Goal: Task Accomplishment & Management: Manage account settings

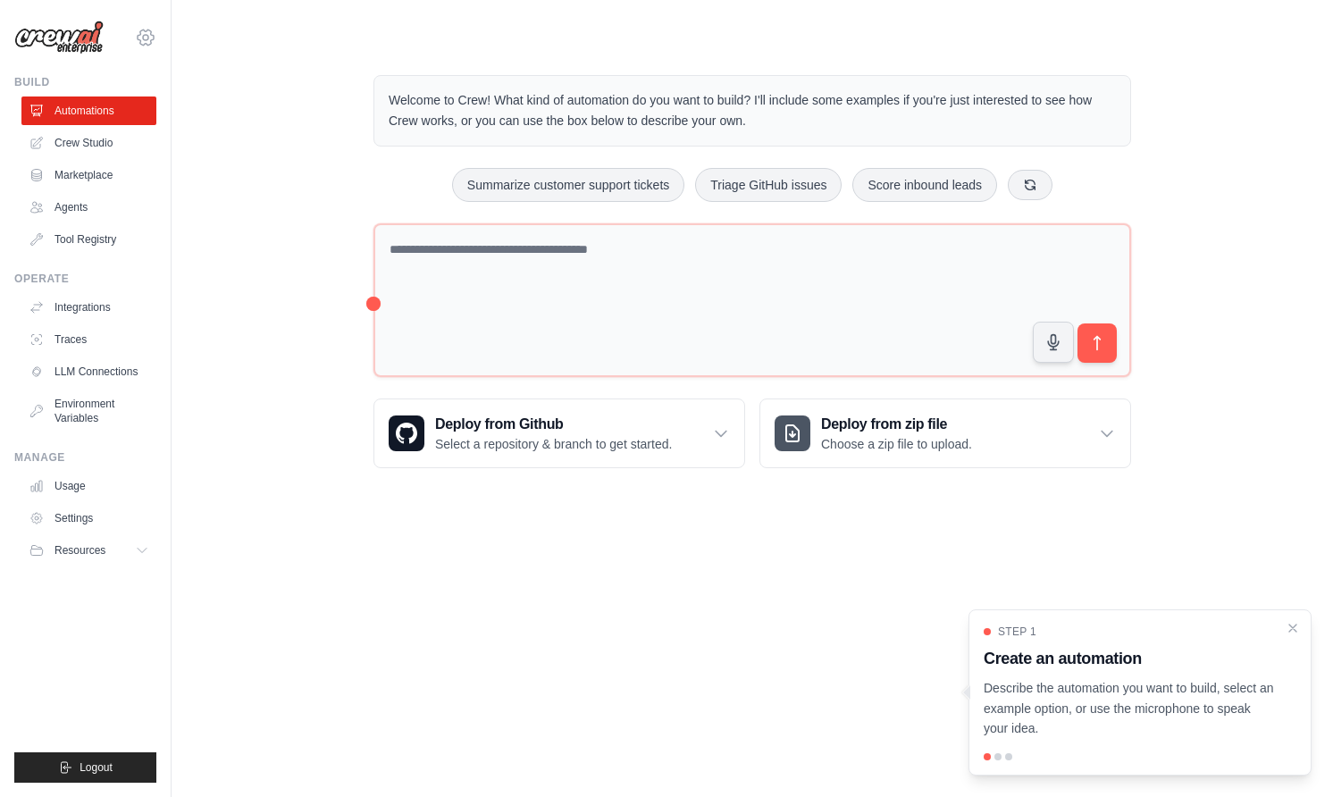
click at [147, 36] on icon at bounding box center [145, 37] width 5 height 5
click at [147, 38] on icon at bounding box center [145, 37] width 21 height 21
click at [140, 120] on link "Settings" at bounding box center [145, 121] width 157 height 32
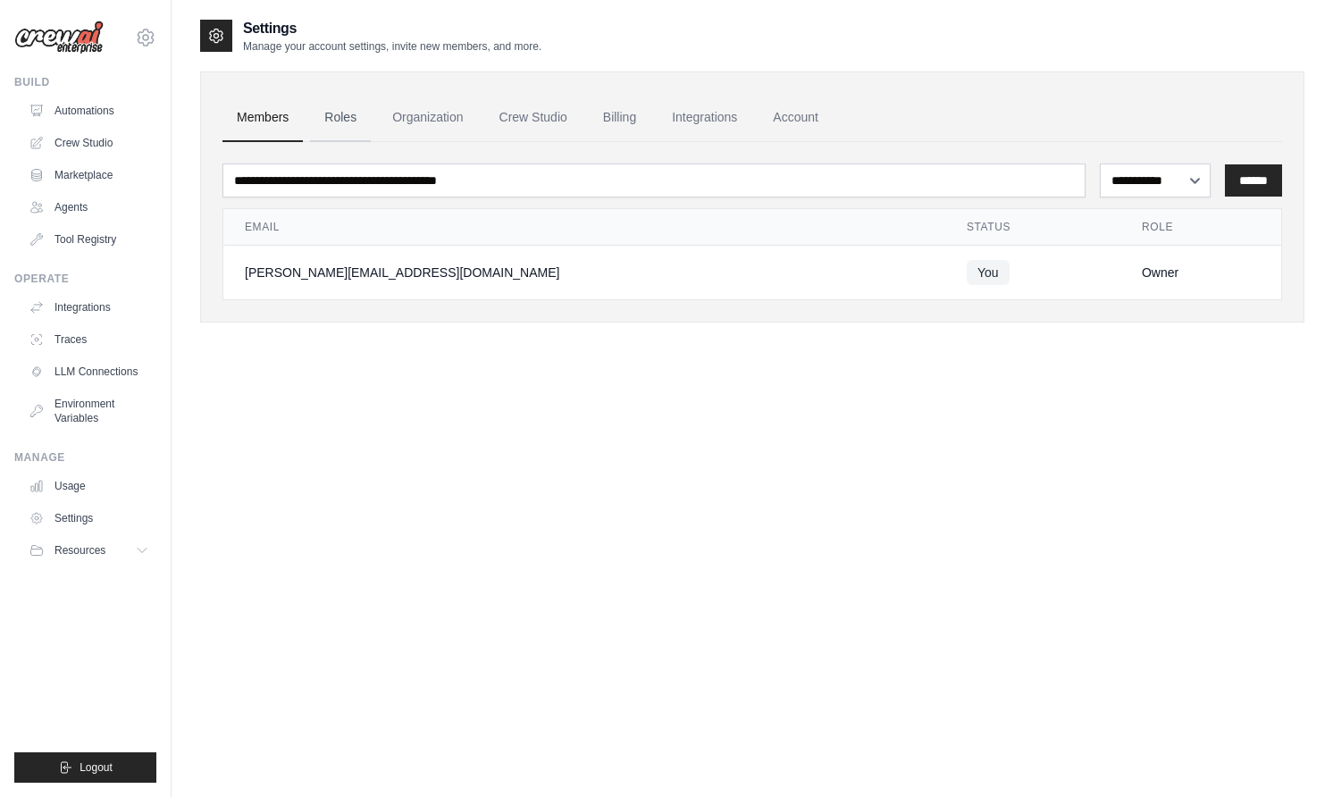
click at [354, 108] on link "Roles" at bounding box center [340, 118] width 61 height 48
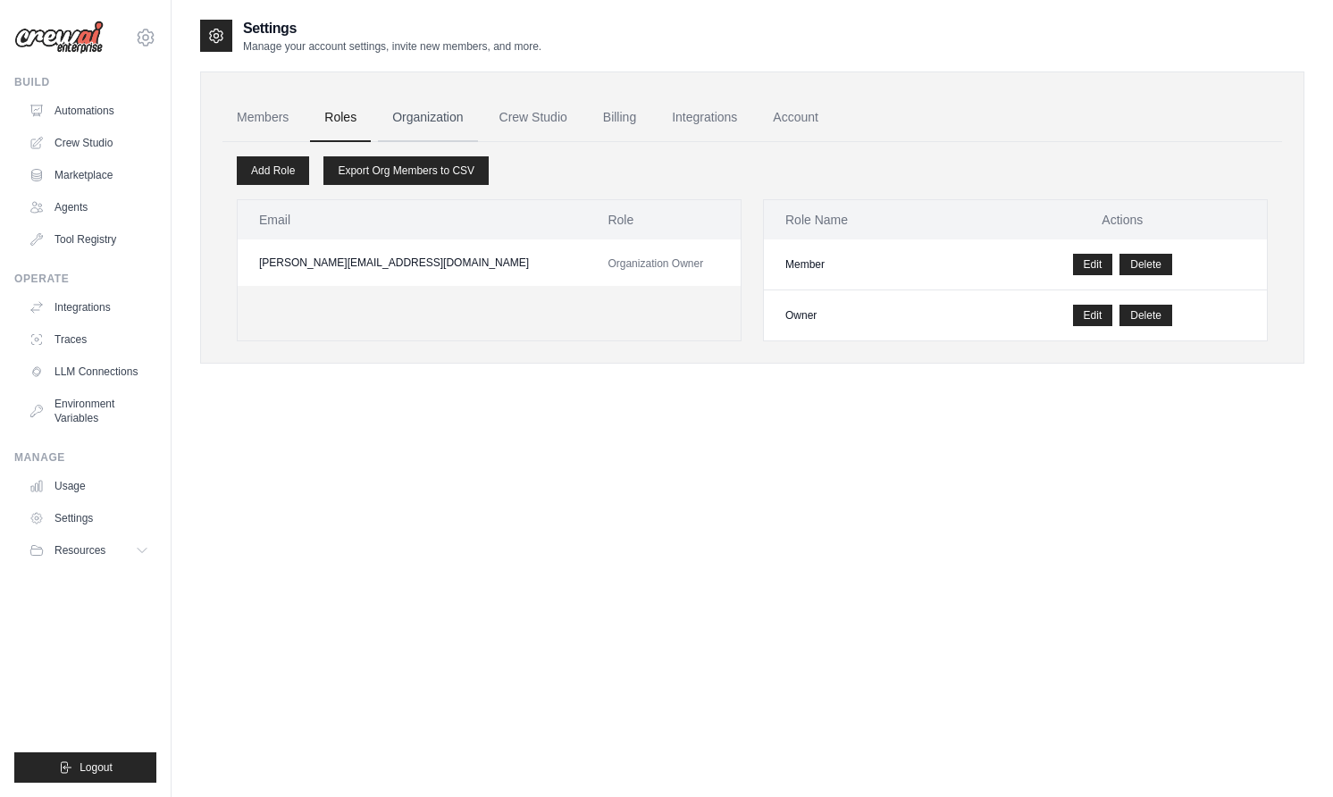
click at [431, 119] on link "Organization" at bounding box center [427, 118] width 99 height 48
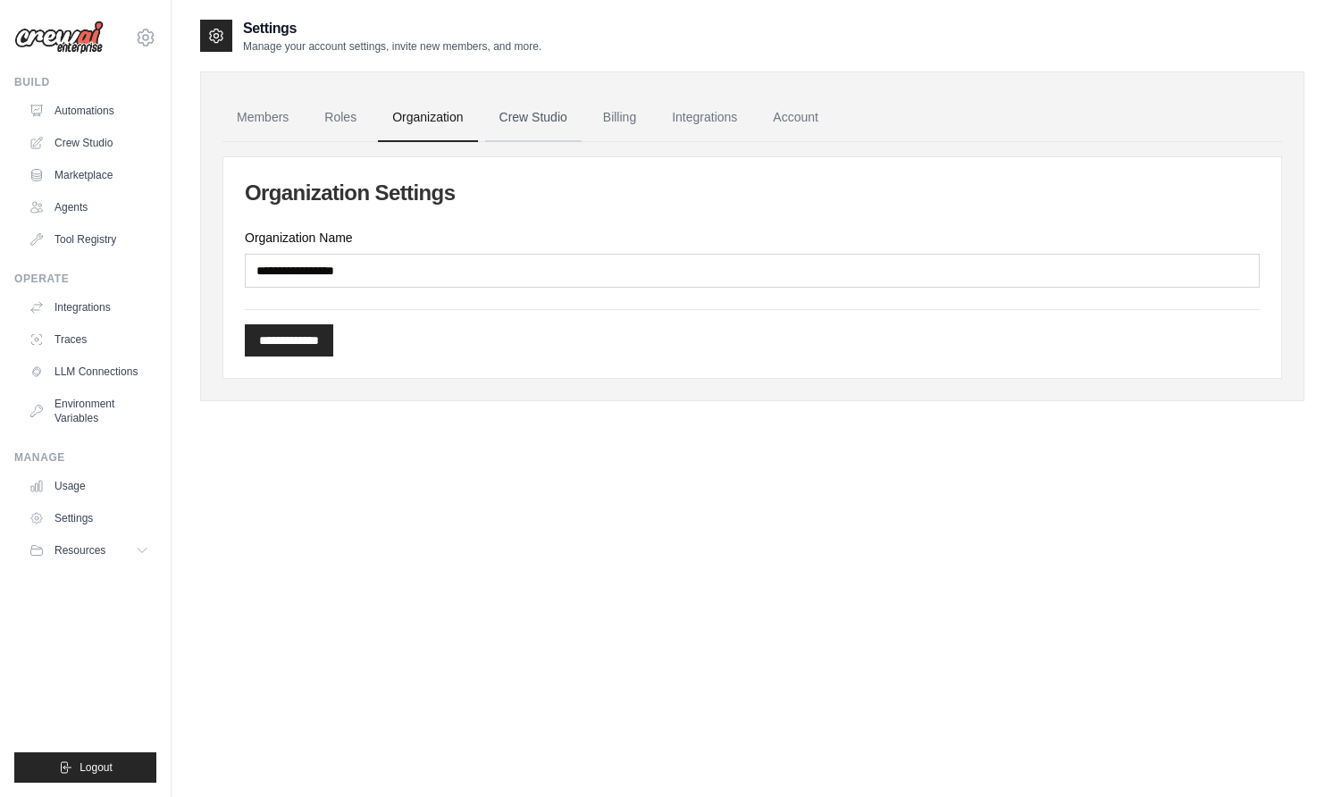
click at [533, 119] on link "Crew Studio" at bounding box center [533, 118] width 96 height 48
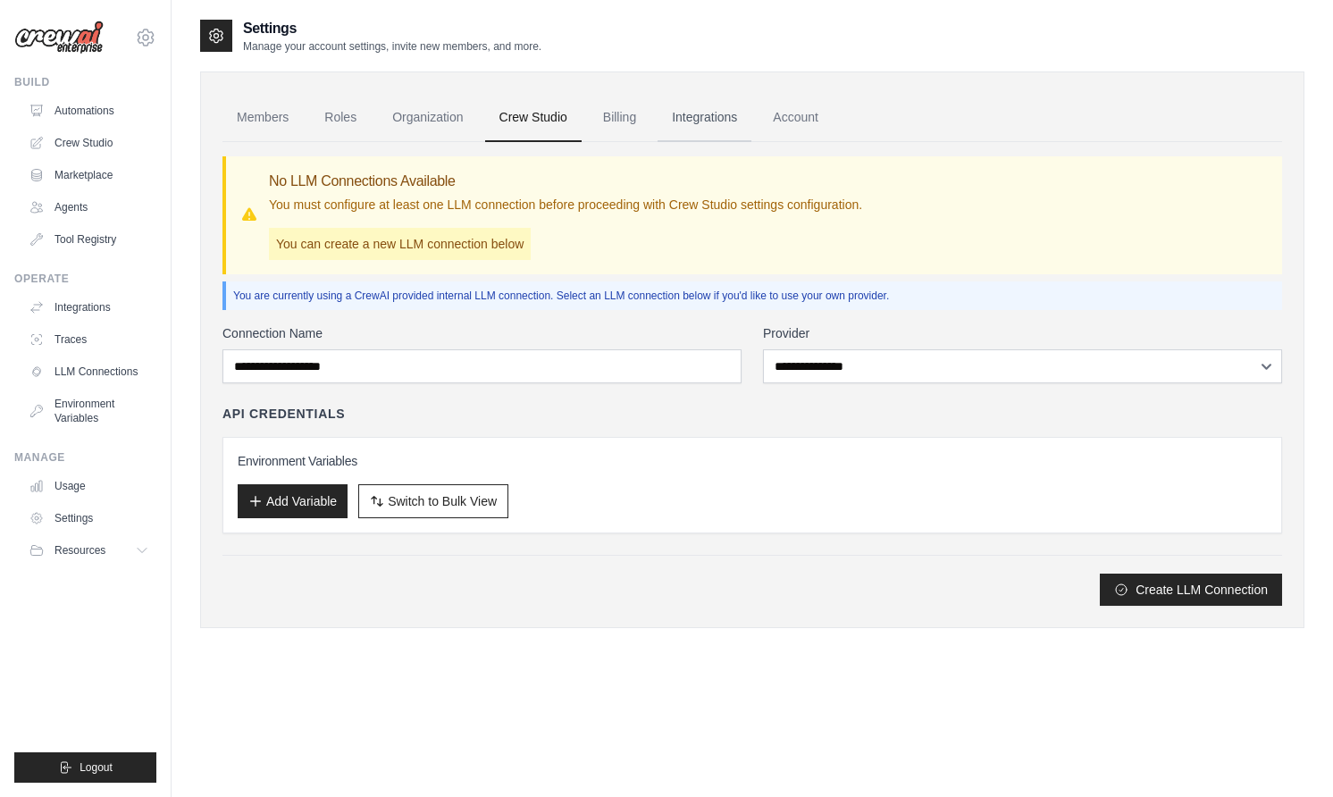
click at [732, 113] on link "Integrations" at bounding box center [704, 118] width 94 height 48
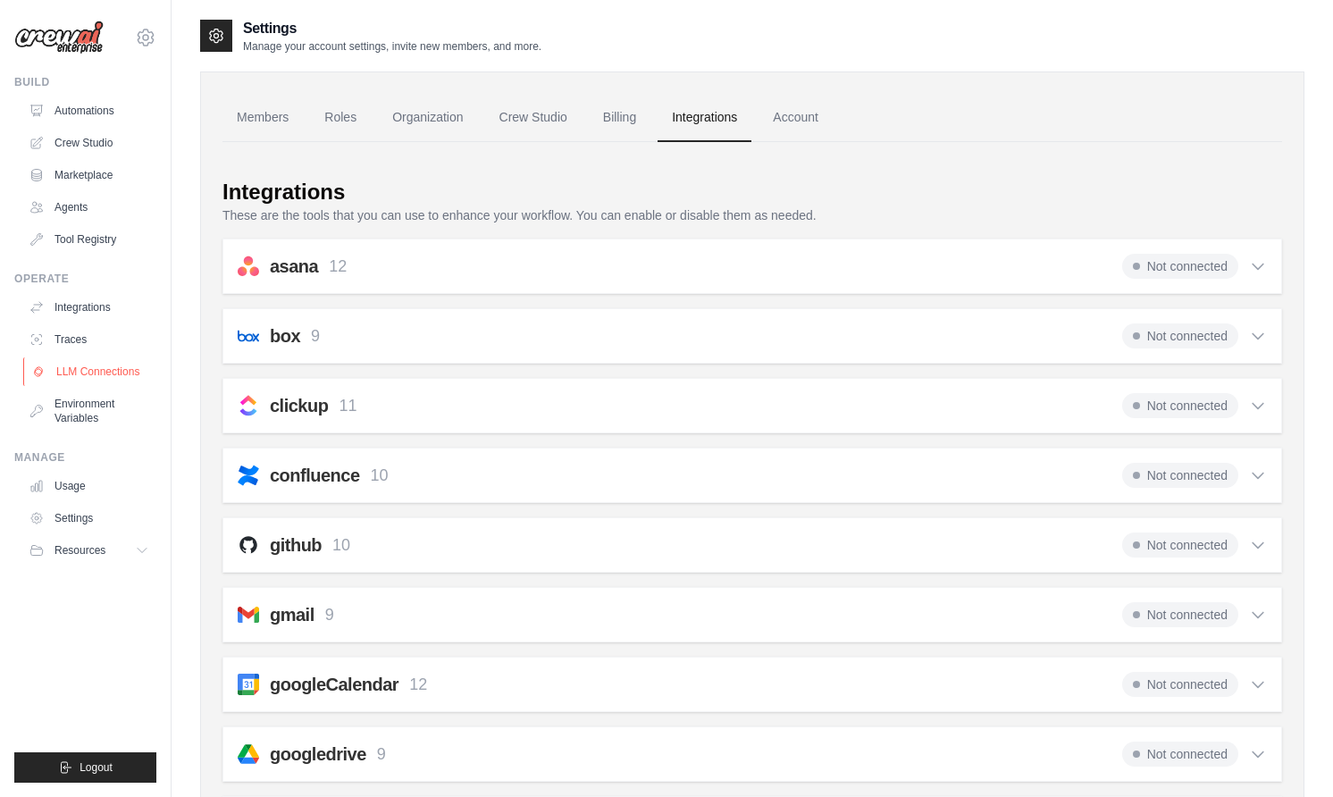
click at [87, 373] on link "LLM Connections" at bounding box center [90, 371] width 135 height 29
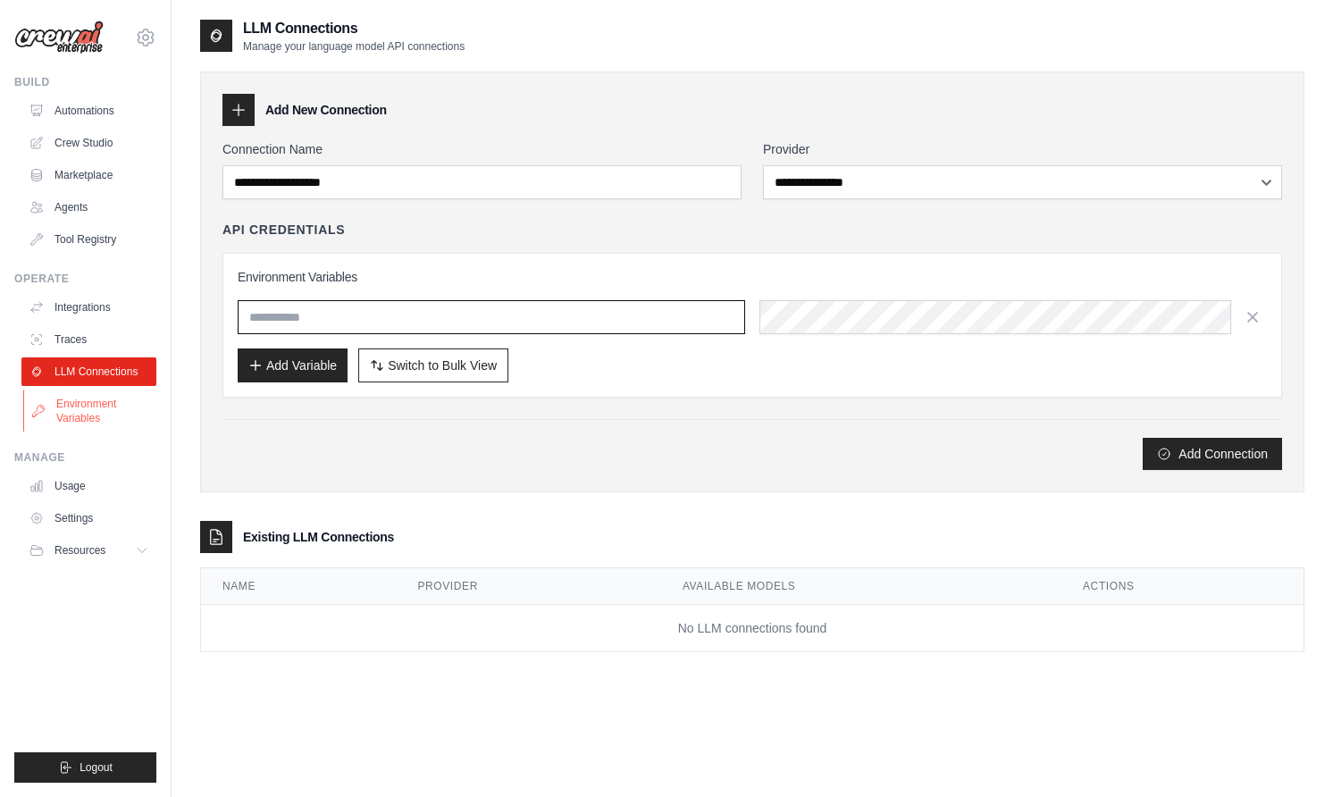
type input "**********"
click at [74, 413] on link "Environment Variables" at bounding box center [90, 410] width 135 height 43
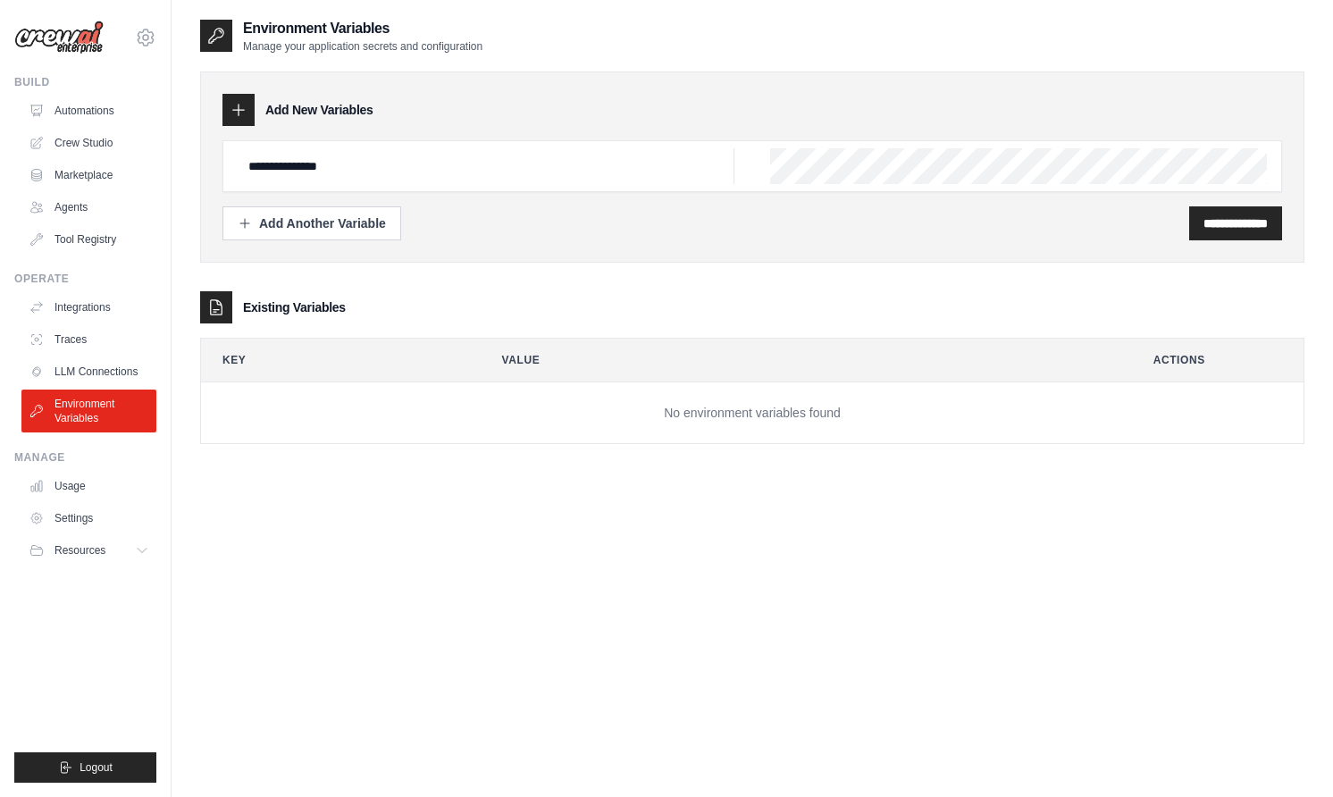
click at [88, 158] on ul "Automations Crew Studio Marketplace Agents Tool Registry" at bounding box center [88, 174] width 135 height 157
click at [86, 166] on link "Marketplace" at bounding box center [90, 175] width 135 height 29
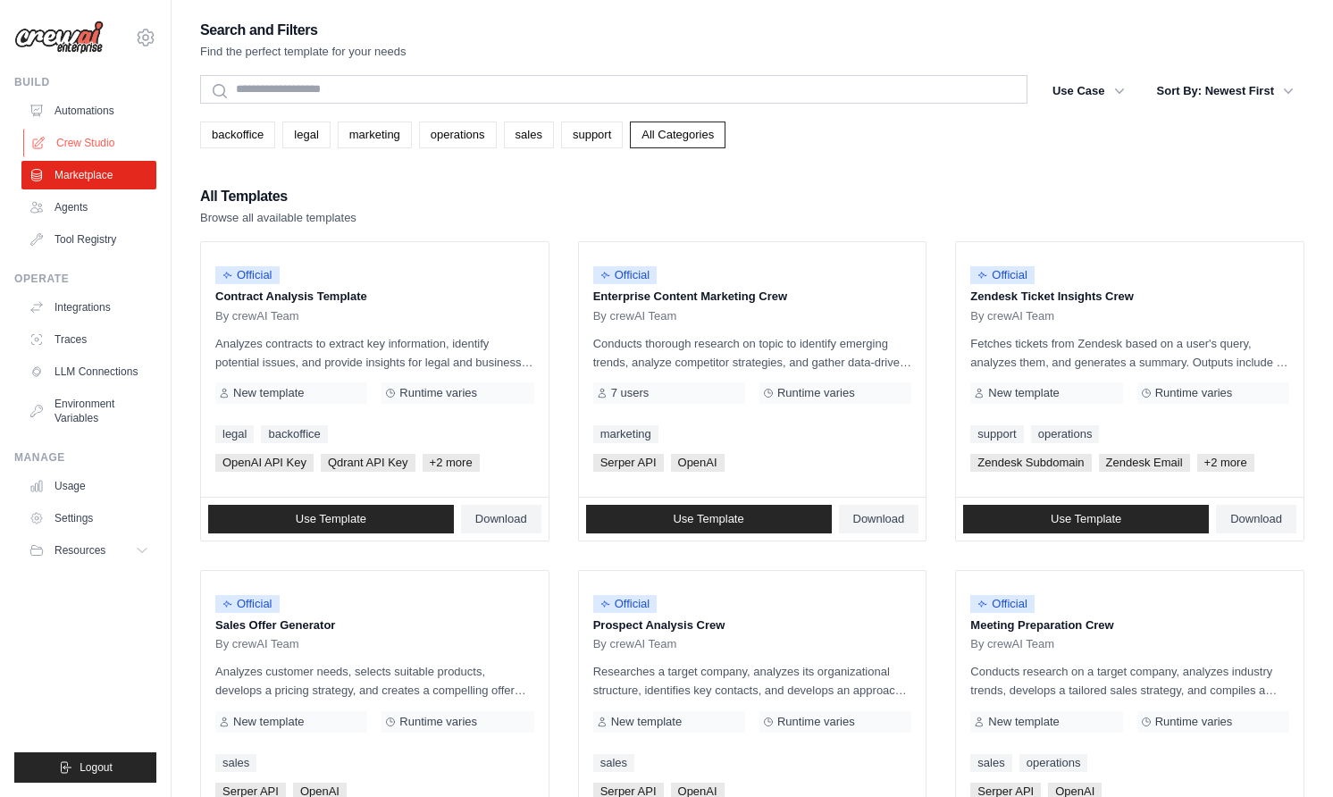
click at [98, 131] on link "Crew Studio" at bounding box center [90, 143] width 135 height 29
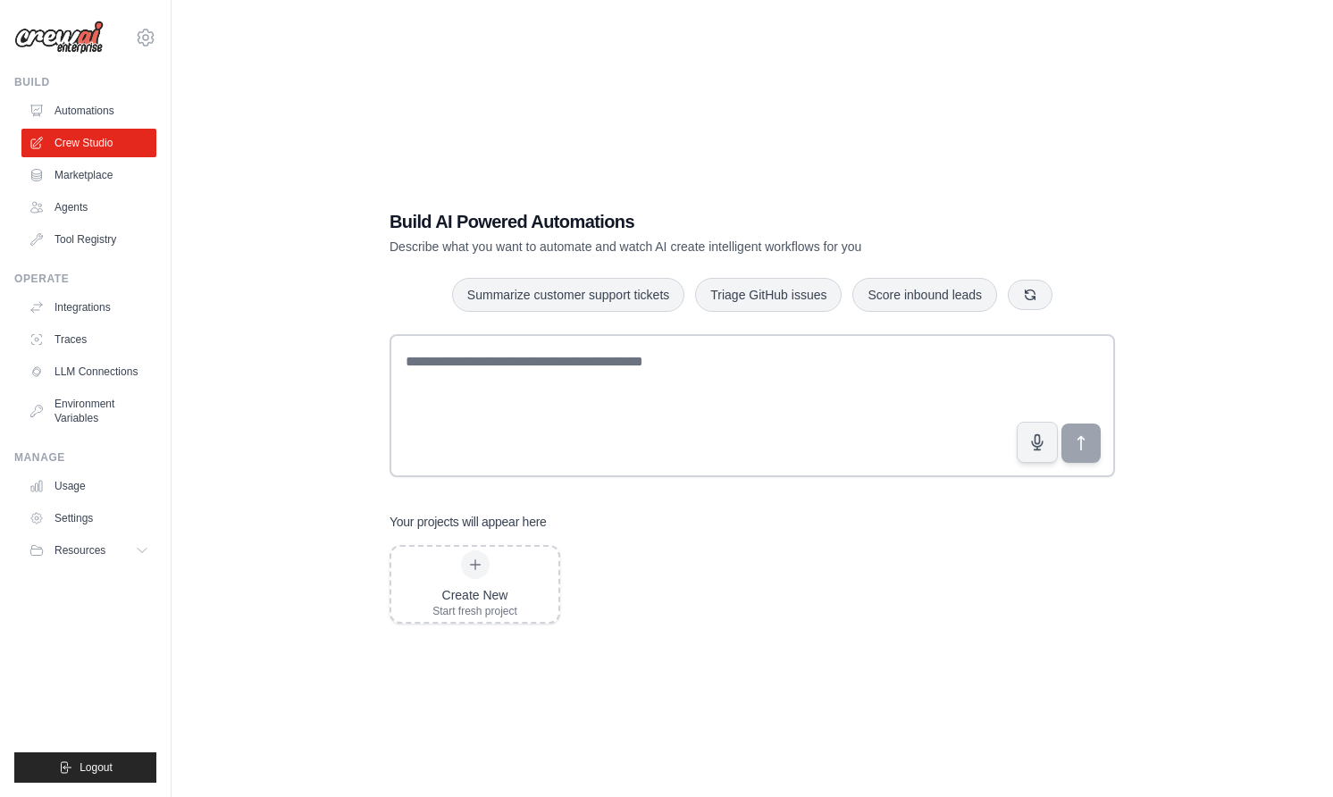
click at [79, 126] on ul "Automations Crew Studio Marketplace Agents Tool Registry" at bounding box center [88, 174] width 135 height 157
click at [81, 108] on link "Automations" at bounding box center [90, 110] width 135 height 29
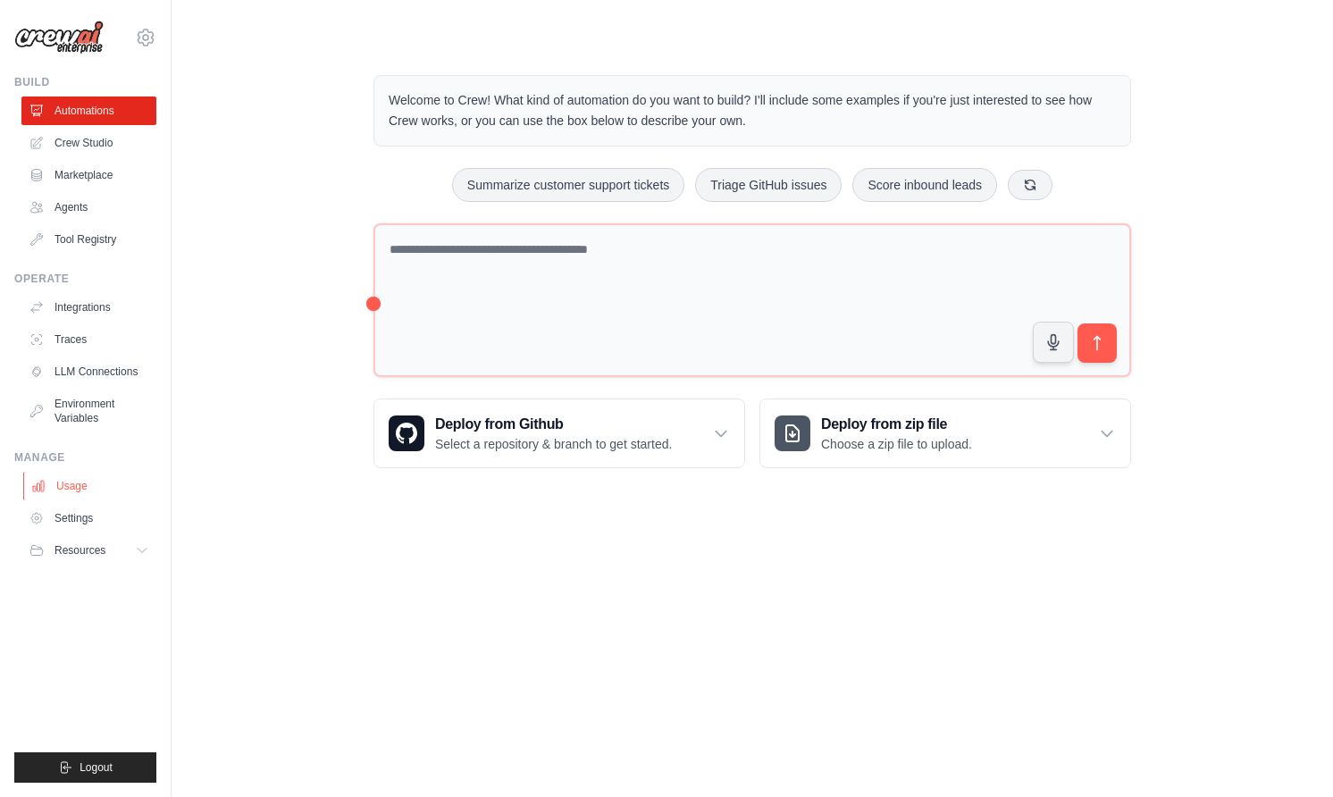
click at [66, 473] on link "Usage" at bounding box center [90, 486] width 135 height 29
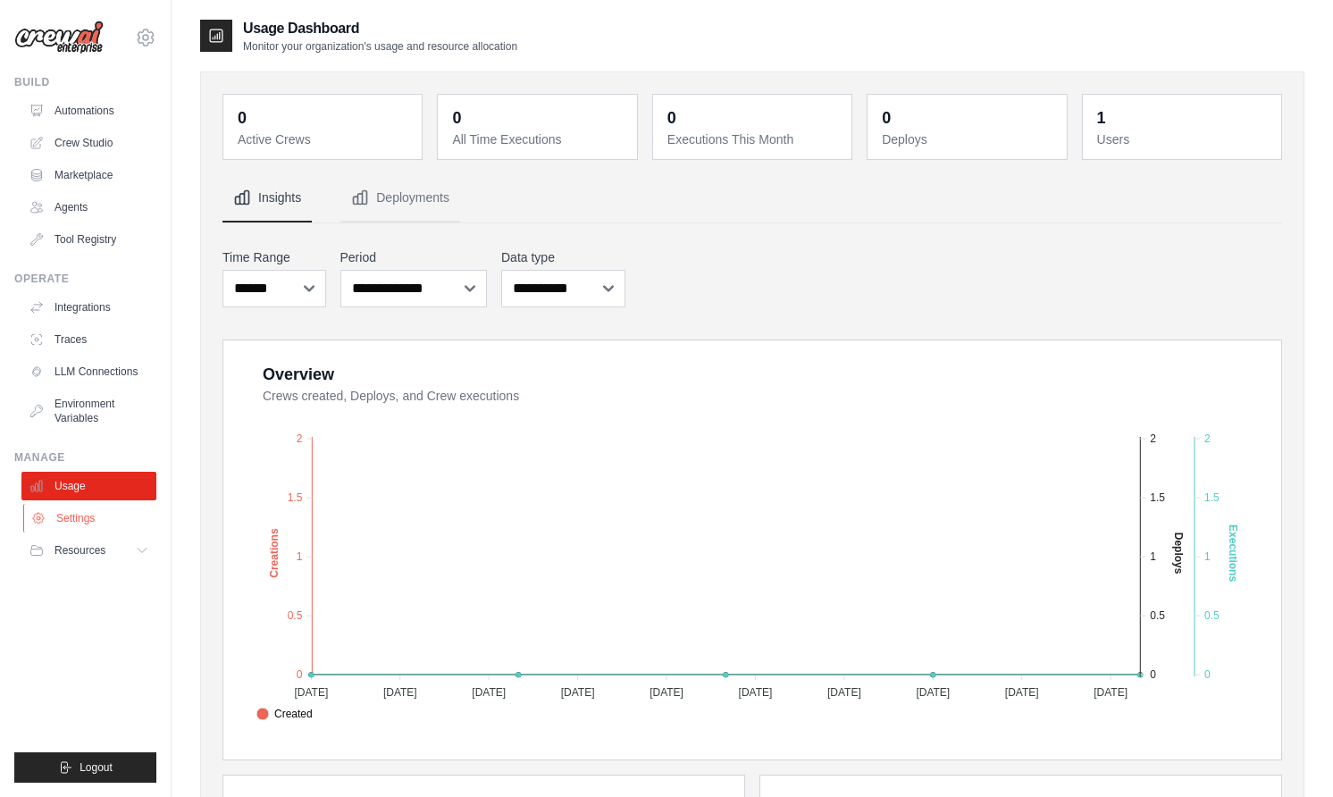
click at [65, 507] on link "Settings" at bounding box center [90, 518] width 135 height 29
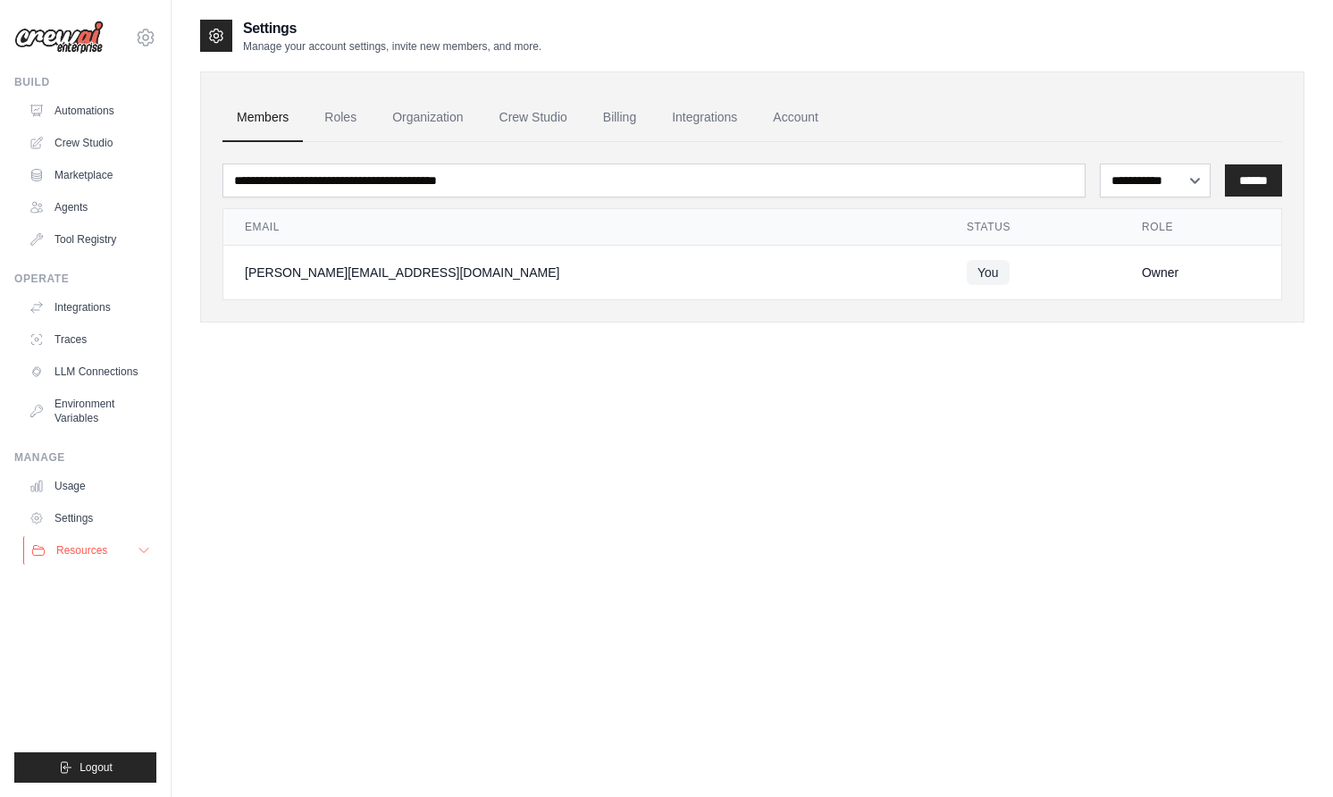
click at [77, 538] on button "Resources" at bounding box center [90, 550] width 135 height 29
click at [434, 698] on div "**********" at bounding box center [752, 416] width 1104 height 797
click at [94, 312] on link "Integrations" at bounding box center [90, 307] width 135 height 29
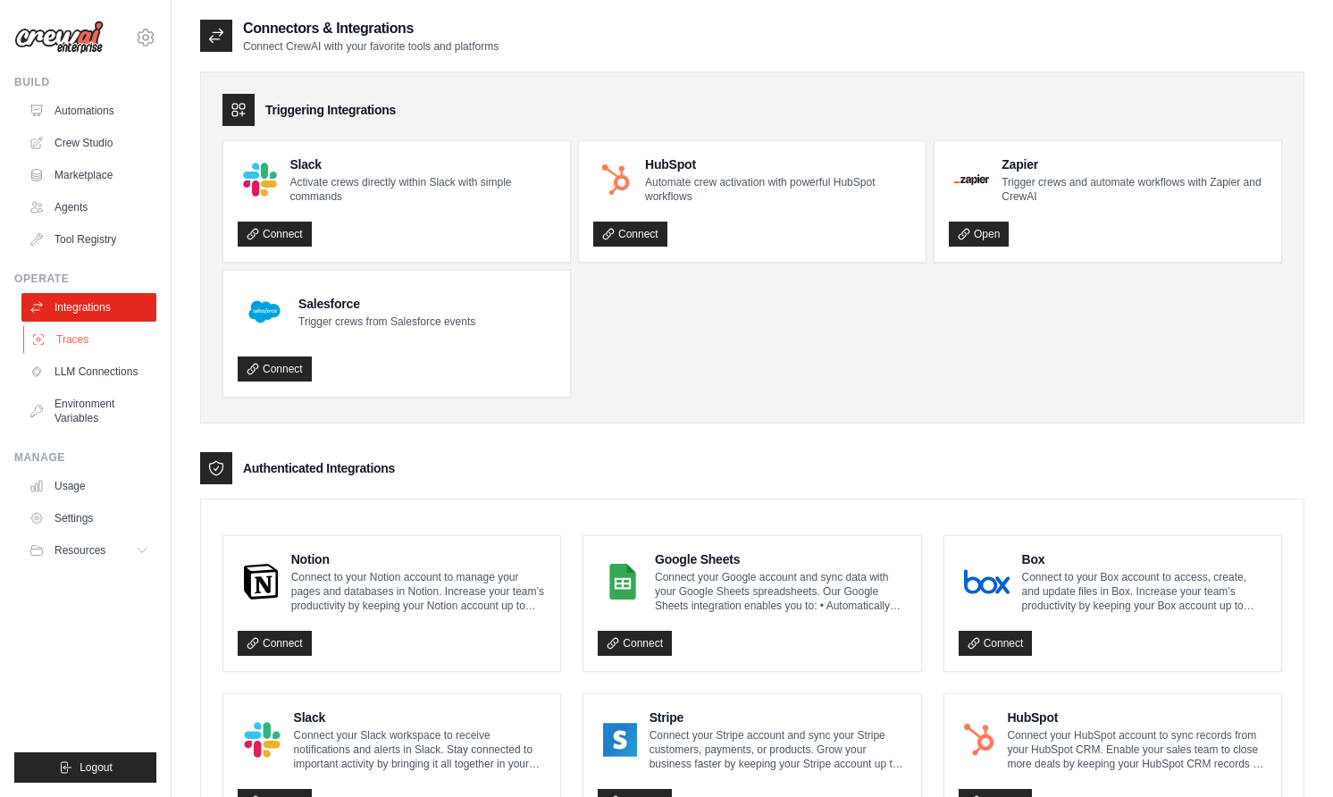
click at [90, 337] on link "Traces" at bounding box center [90, 339] width 135 height 29
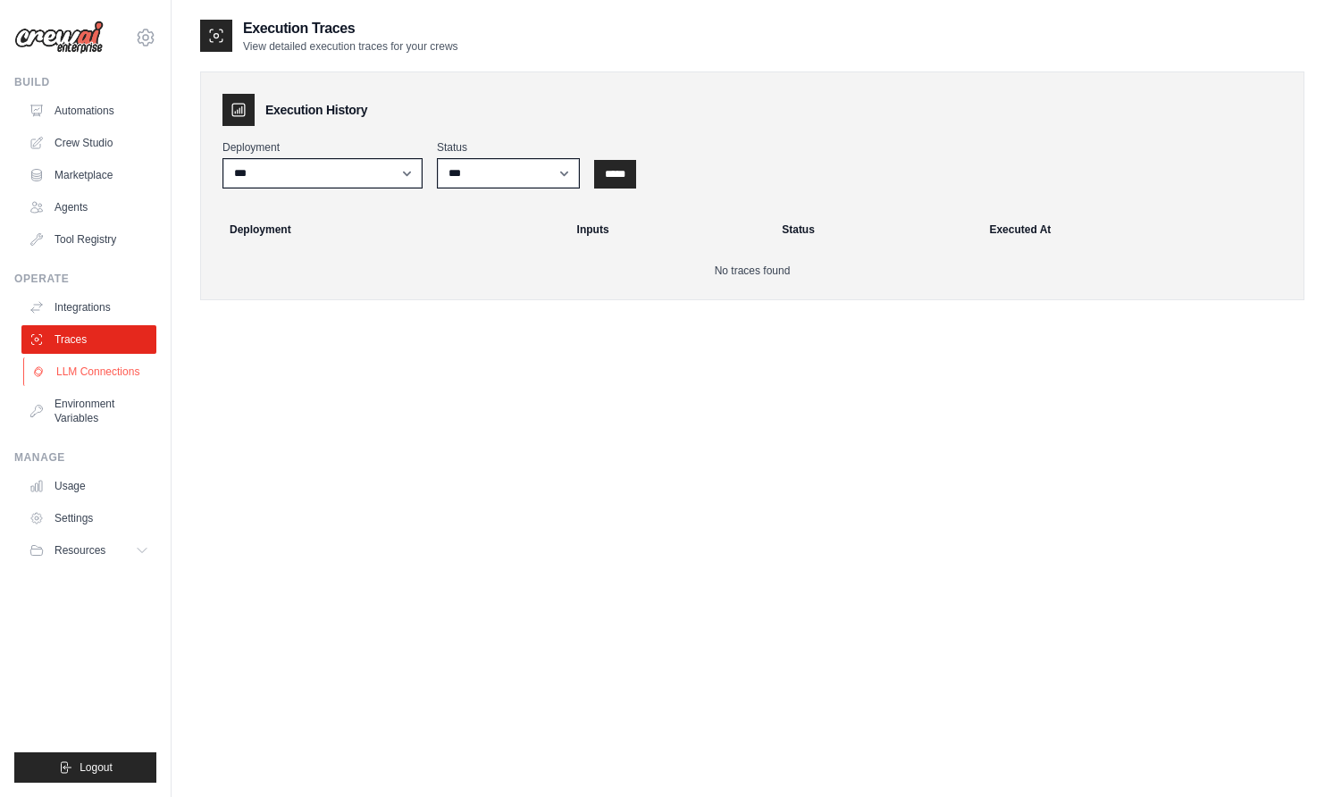
click at [90, 375] on link "LLM Connections" at bounding box center [90, 371] width 135 height 29
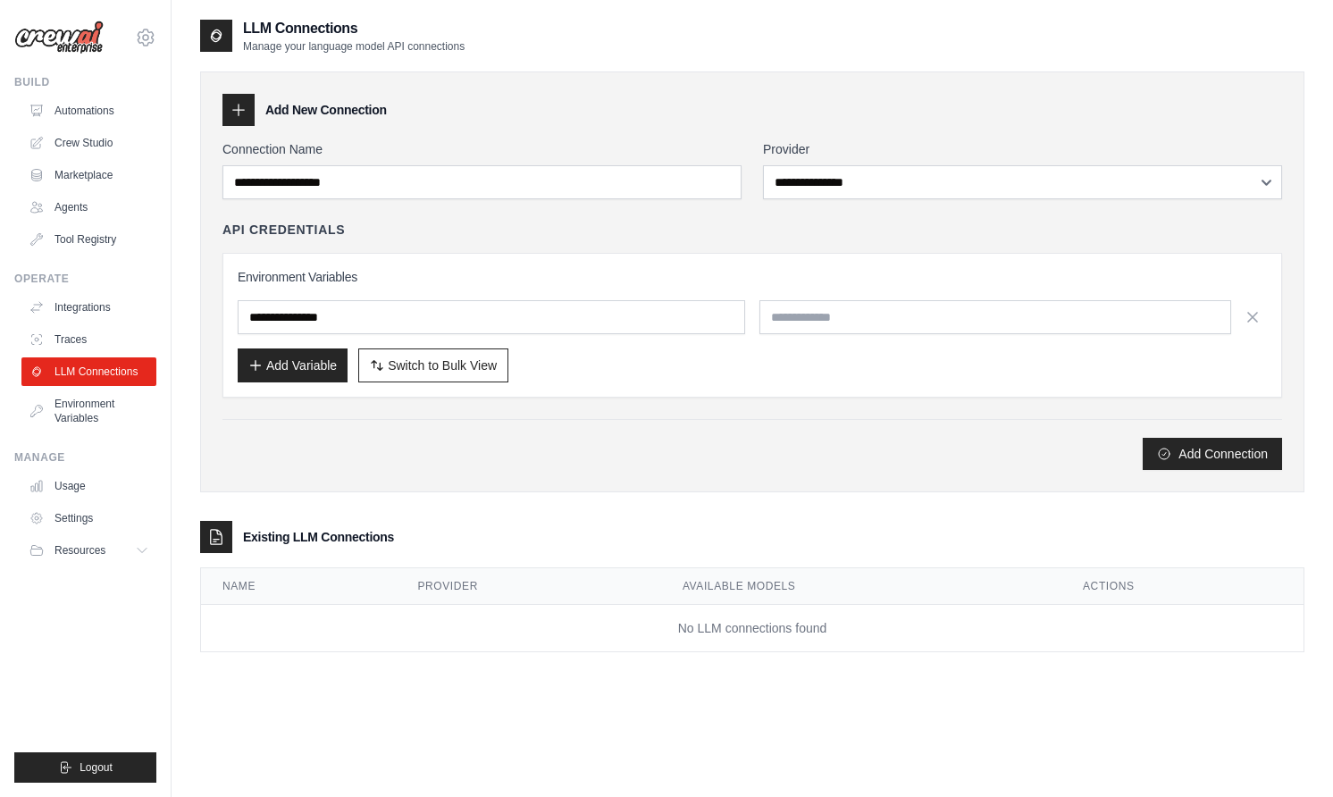
type input "**********"
click at [90, 406] on link "Environment Variables" at bounding box center [90, 410] width 135 height 43
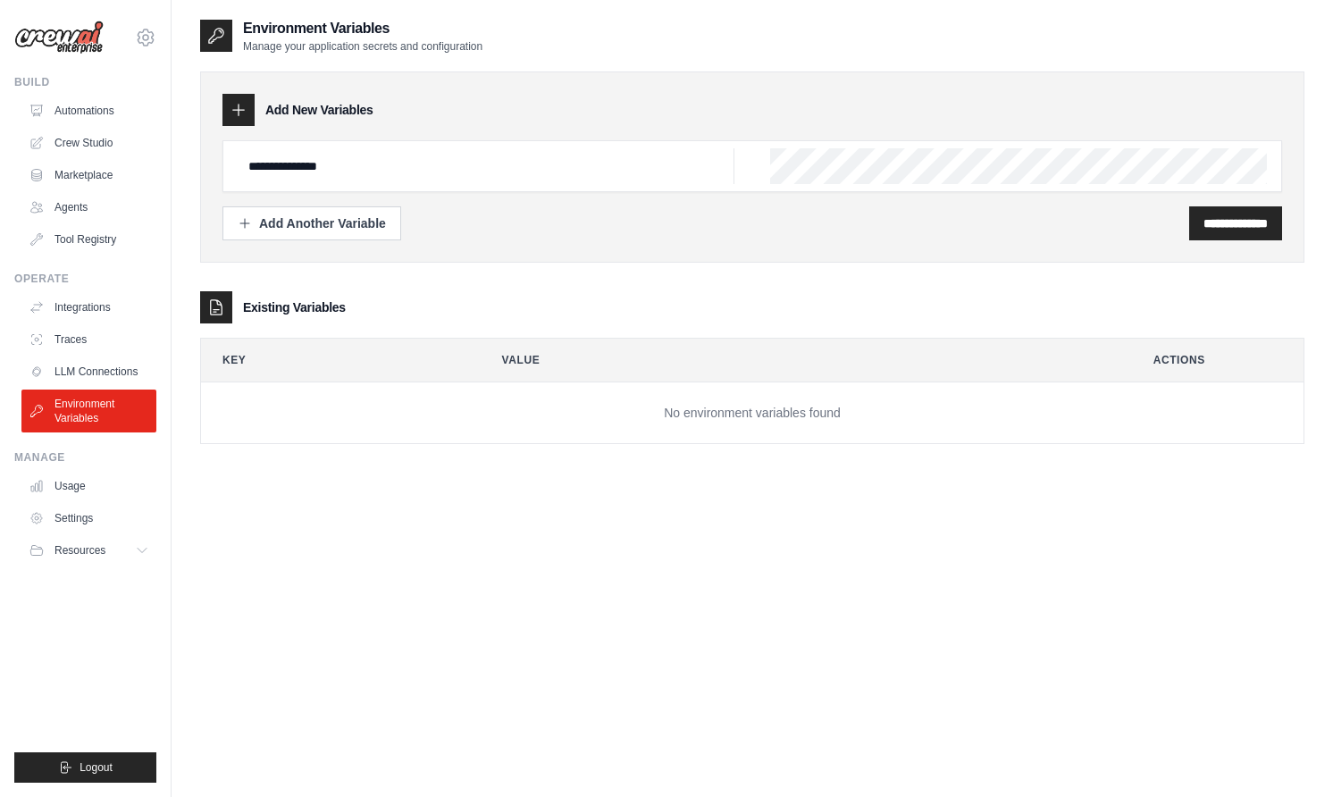
click at [88, 126] on ul "Automations Crew Studio Marketplace Agents Tool Registry" at bounding box center [88, 174] width 135 height 157
click at [97, 146] on link "Crew Studio" at bounding box center [90, 143] width 135 height 29
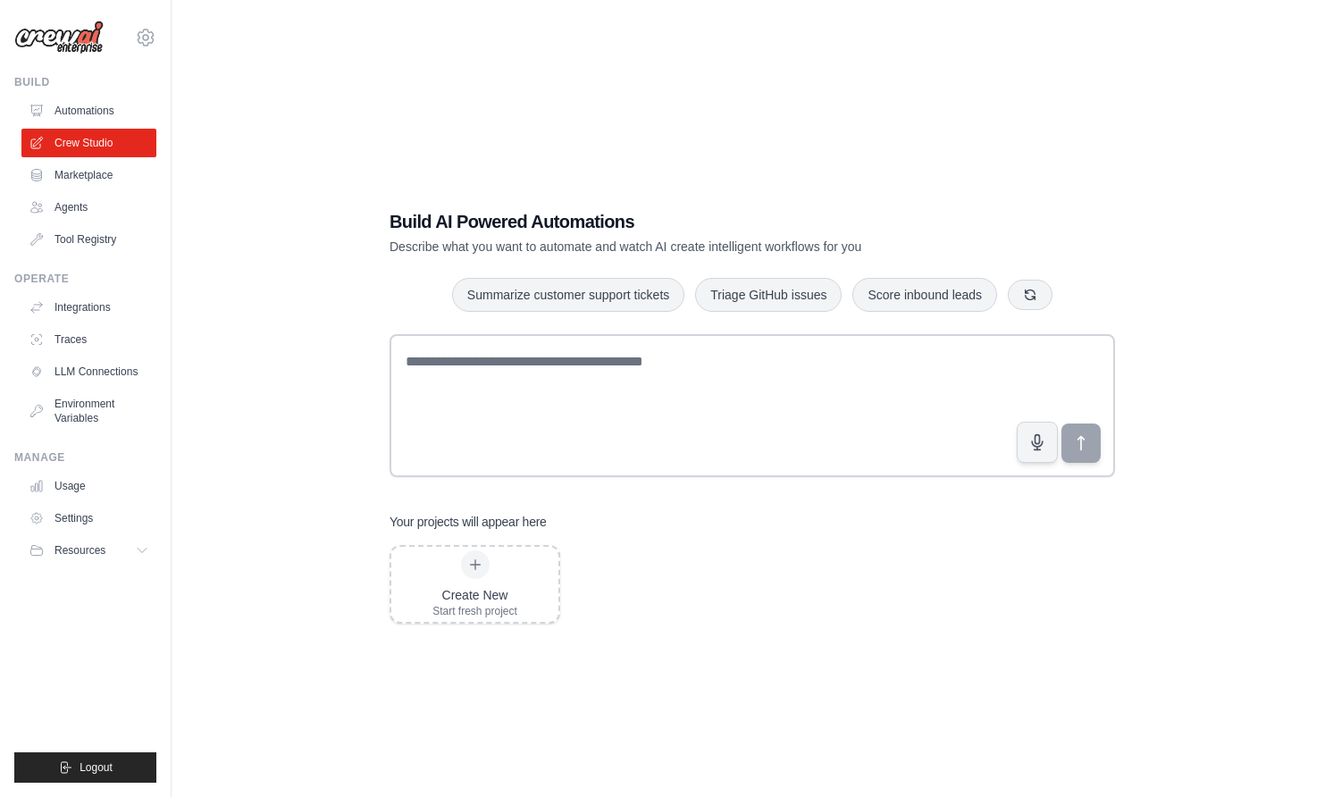
click at [96, 111] on link "Automations" at bounding box center [88, 110] width 135 height 29
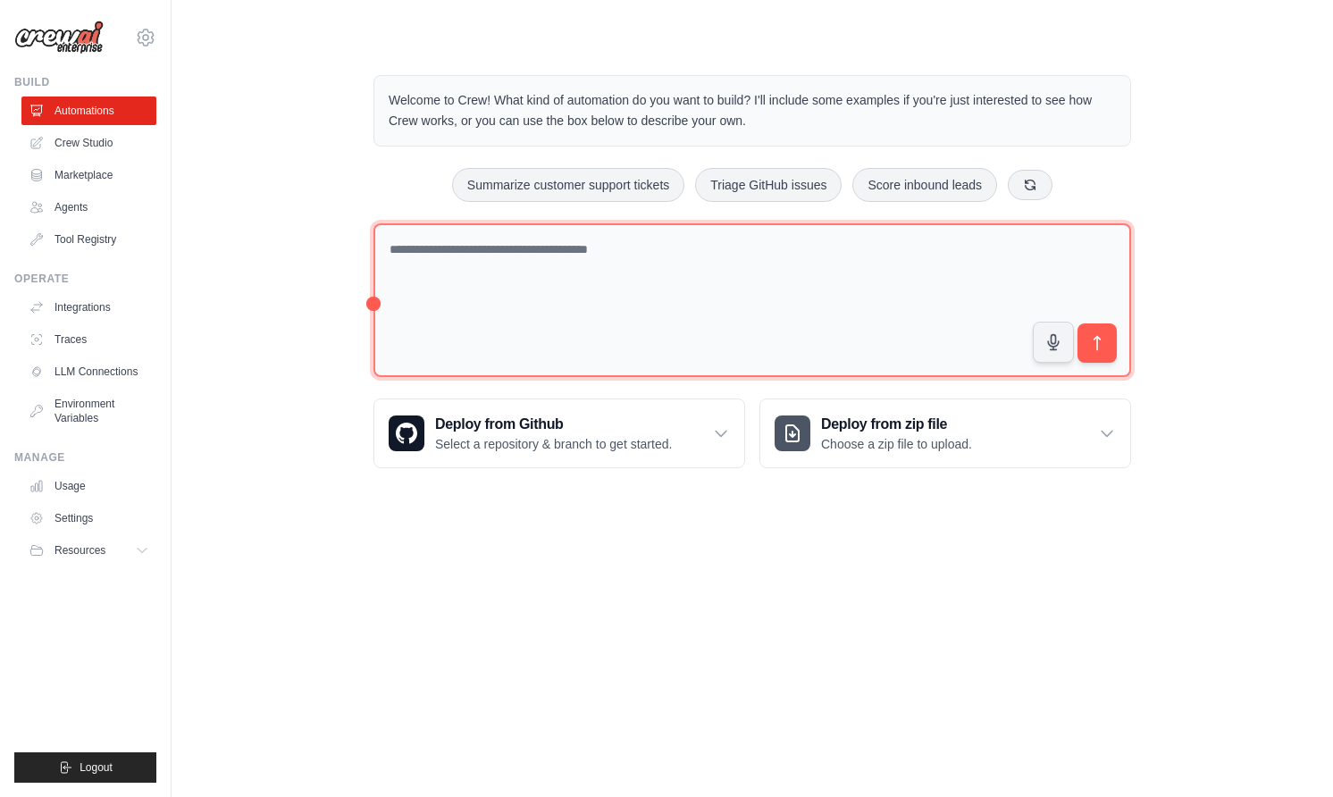
click at [560, 284] on textarea at bounding box center [752, 300] width 758 height 155
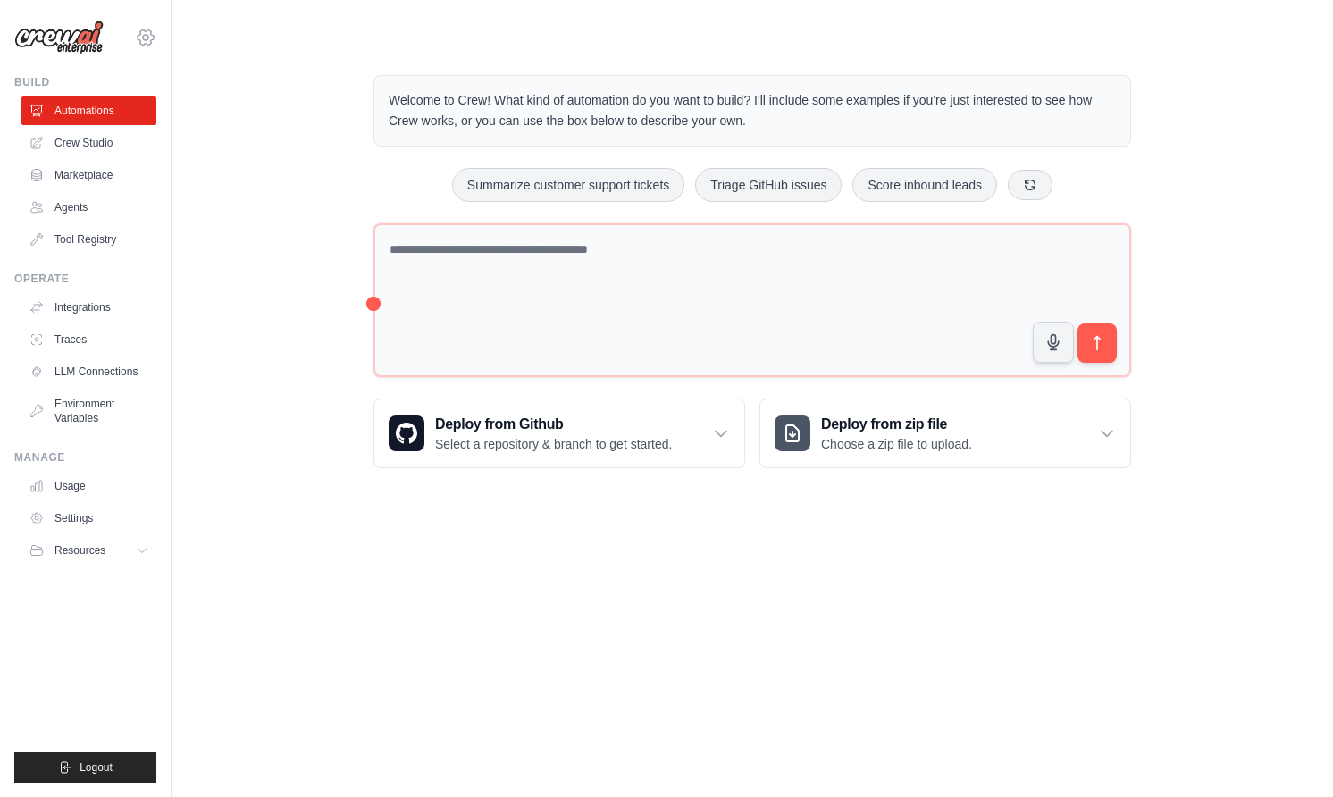
click at [148, 38] on icon at bounding box center [145, 37] width 5 height 5
click at [118, 113] on link "Settings" at bounding box center [145, 121] width 157 height 32
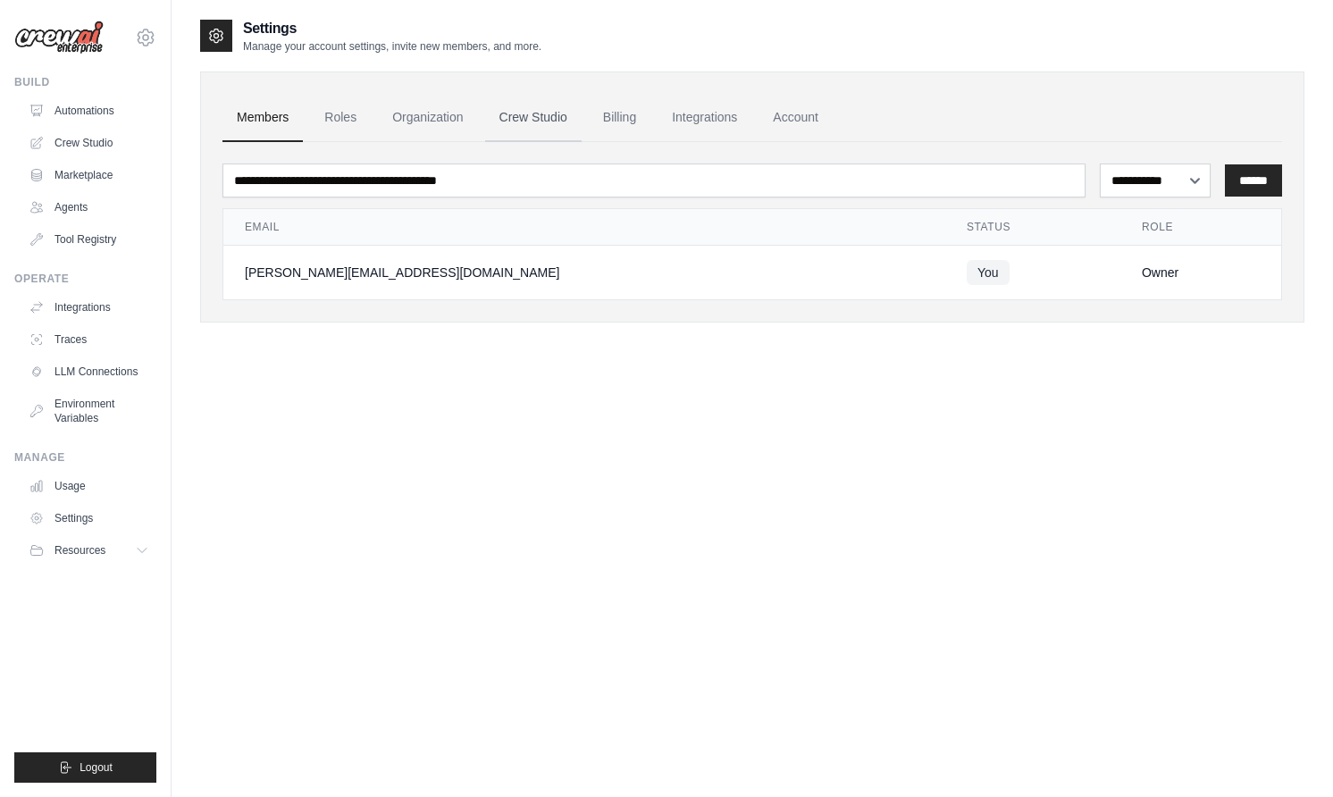
click at [543, 115] on link "Crew Studio" at bounding box center [533, 118] width 96 height 48
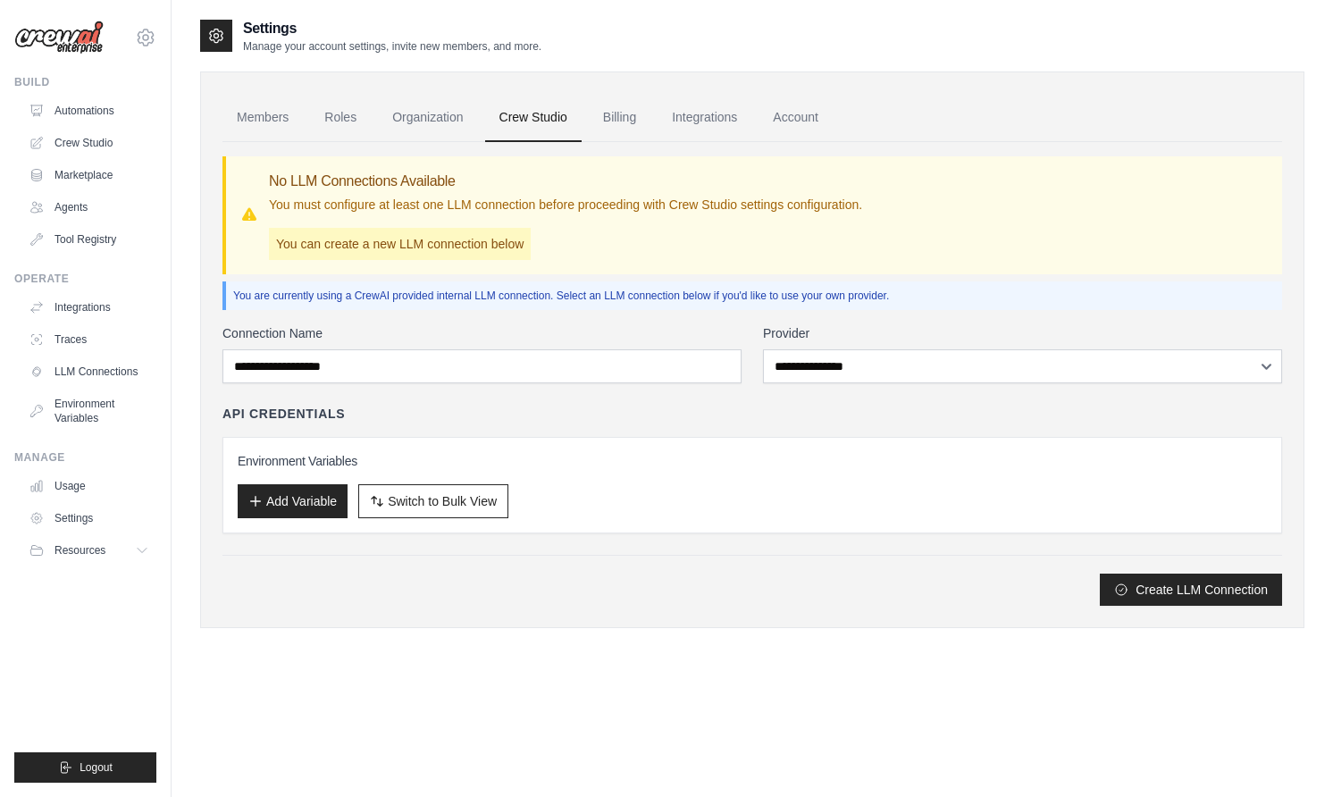
click at [408, 239] on p "You can create a new LLM connection below" at bounding box center [400, 244] width 262 height 32
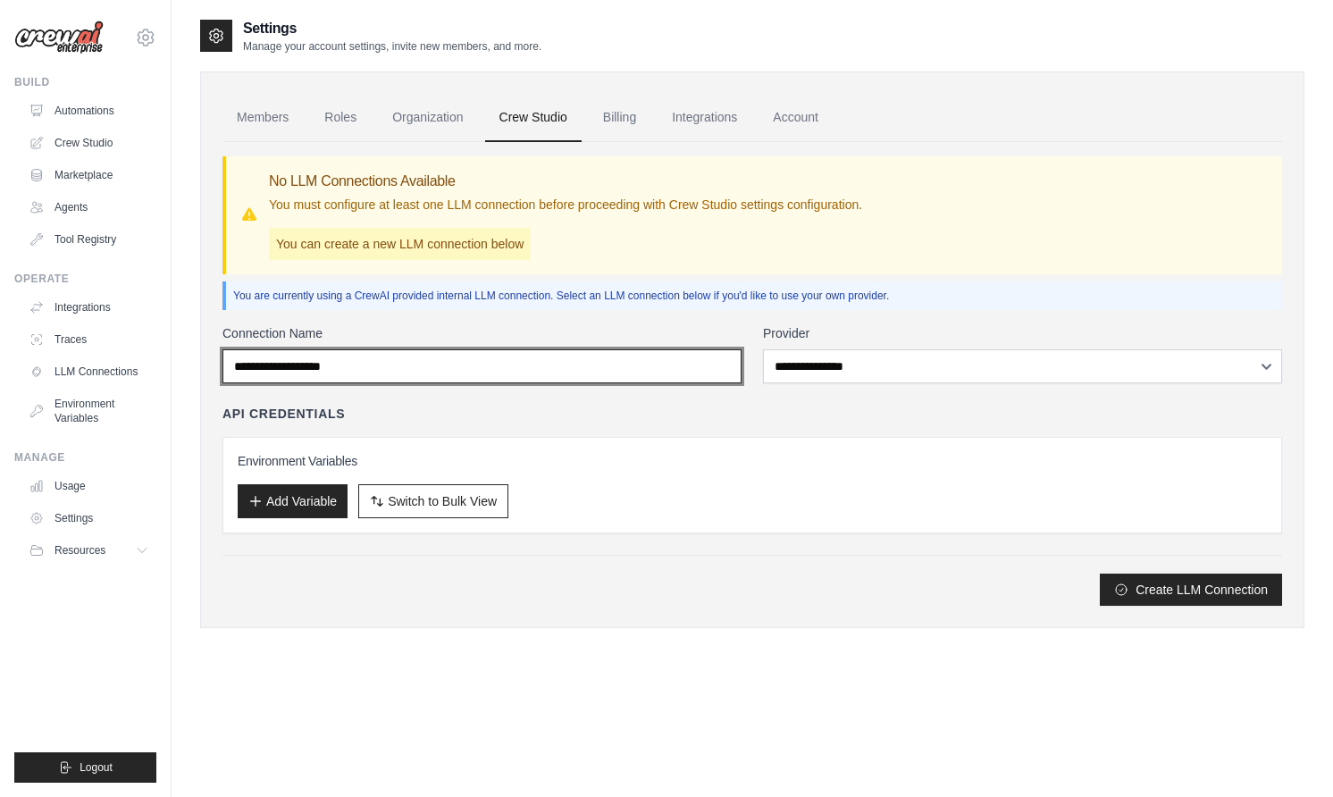
click at [436, 351] on input "Connection Name" at bounding box center [481, 366] width 519 height 34
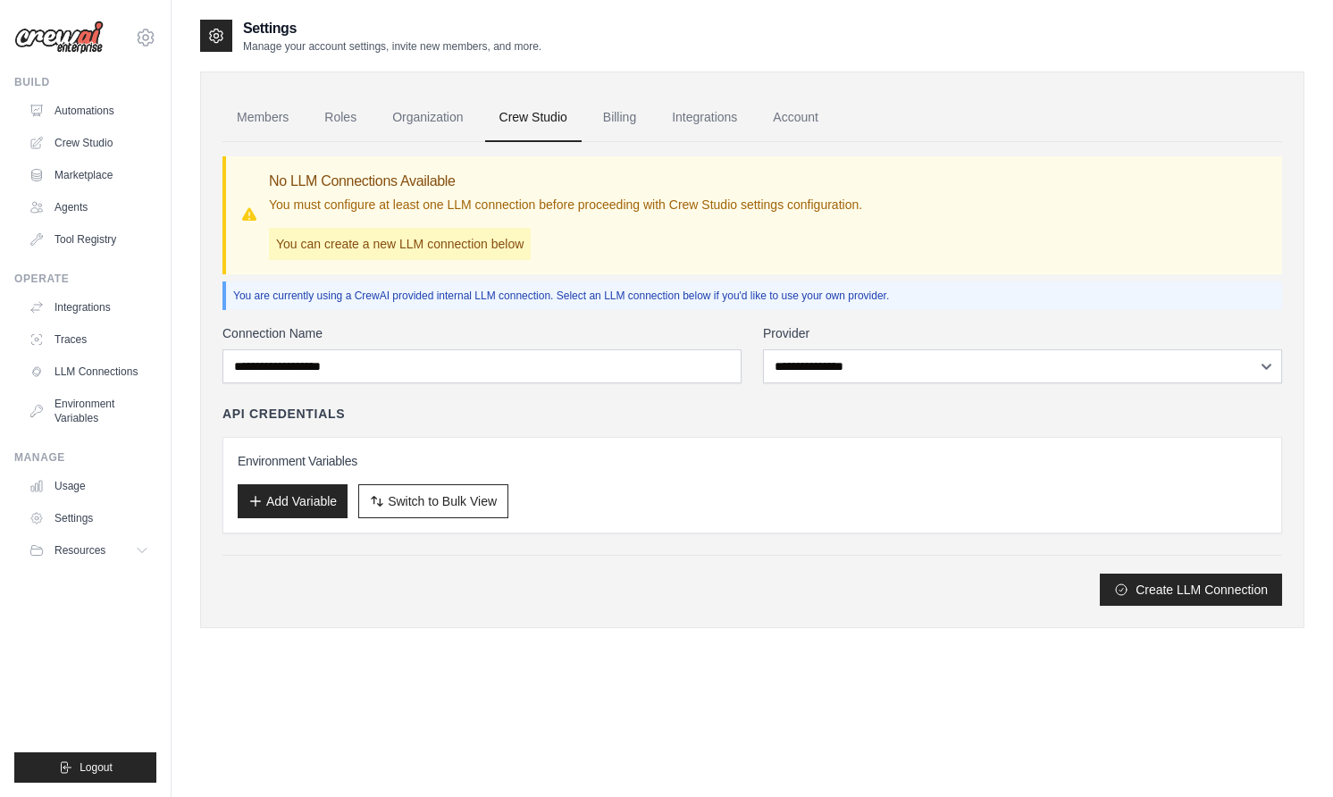
click at [921, 335] on label "Provider" at bounding box center [1022, 333] width 519 height 18
click at [921, 349] on select "**********" at bounding box center [1022, 366] width 519 height 34
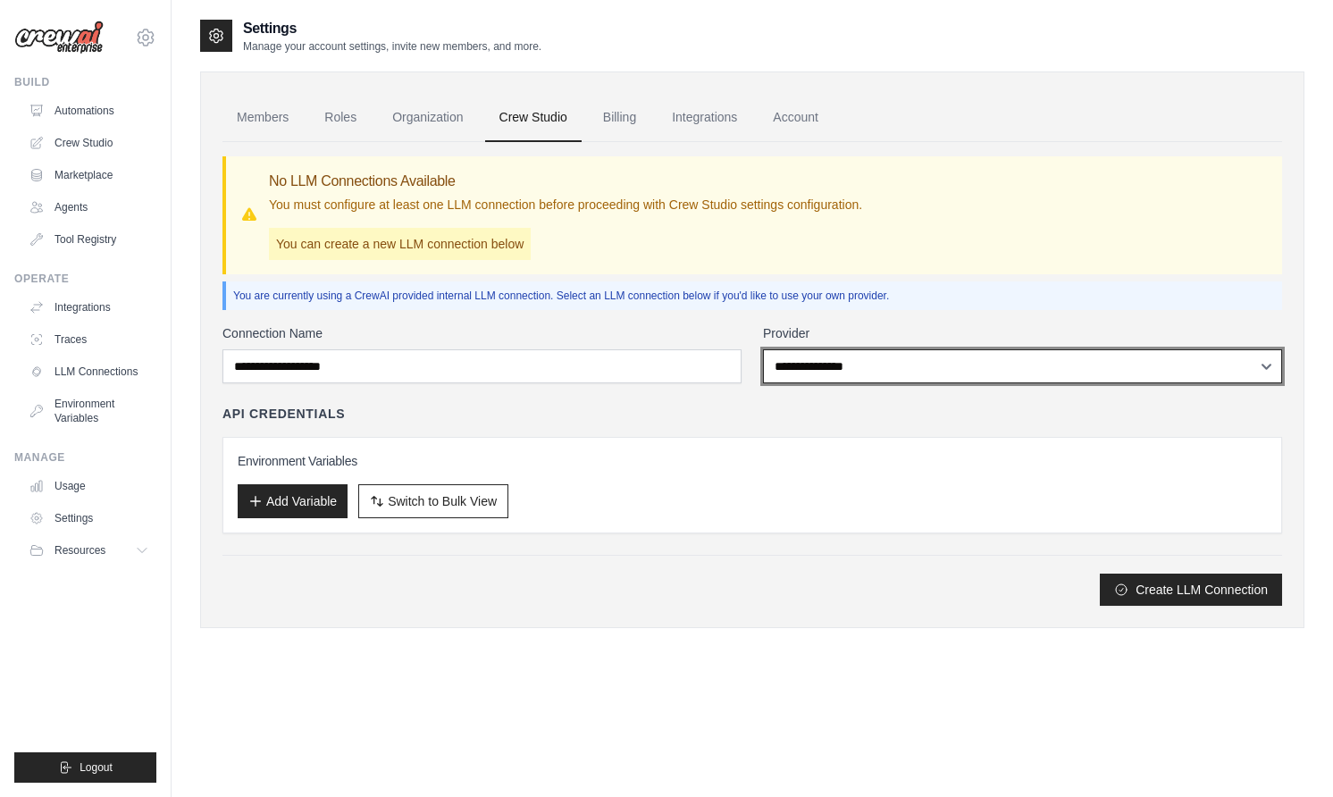
click at [921, 351] on select "**********" at bounding box center [1022, 366] width 519 height 34
select select "******"
click at [763, 349] on select "**********" at bounding box center [1022, 366] width 519 height 34
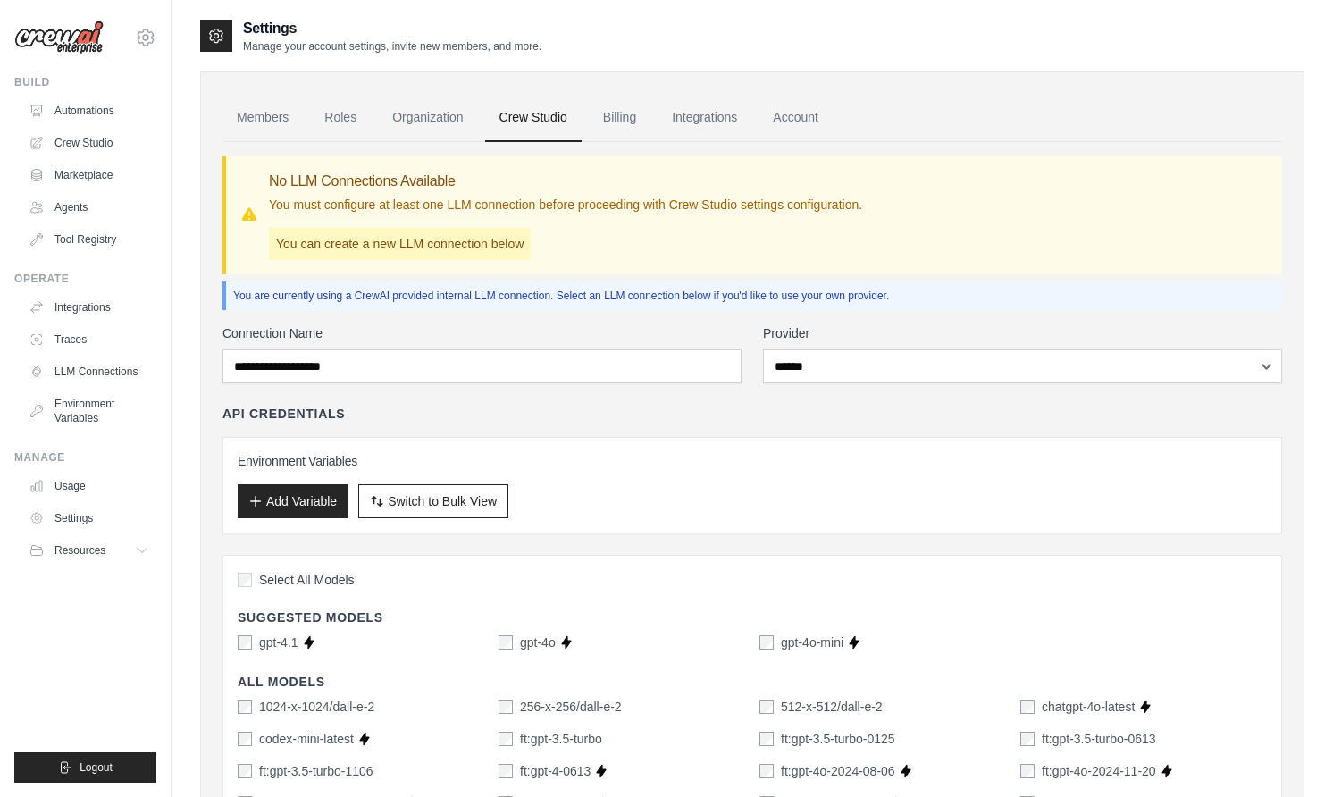
click at [890, 422] on div "API Credentials" at bounding box center [751, 414] width 1059 height 18
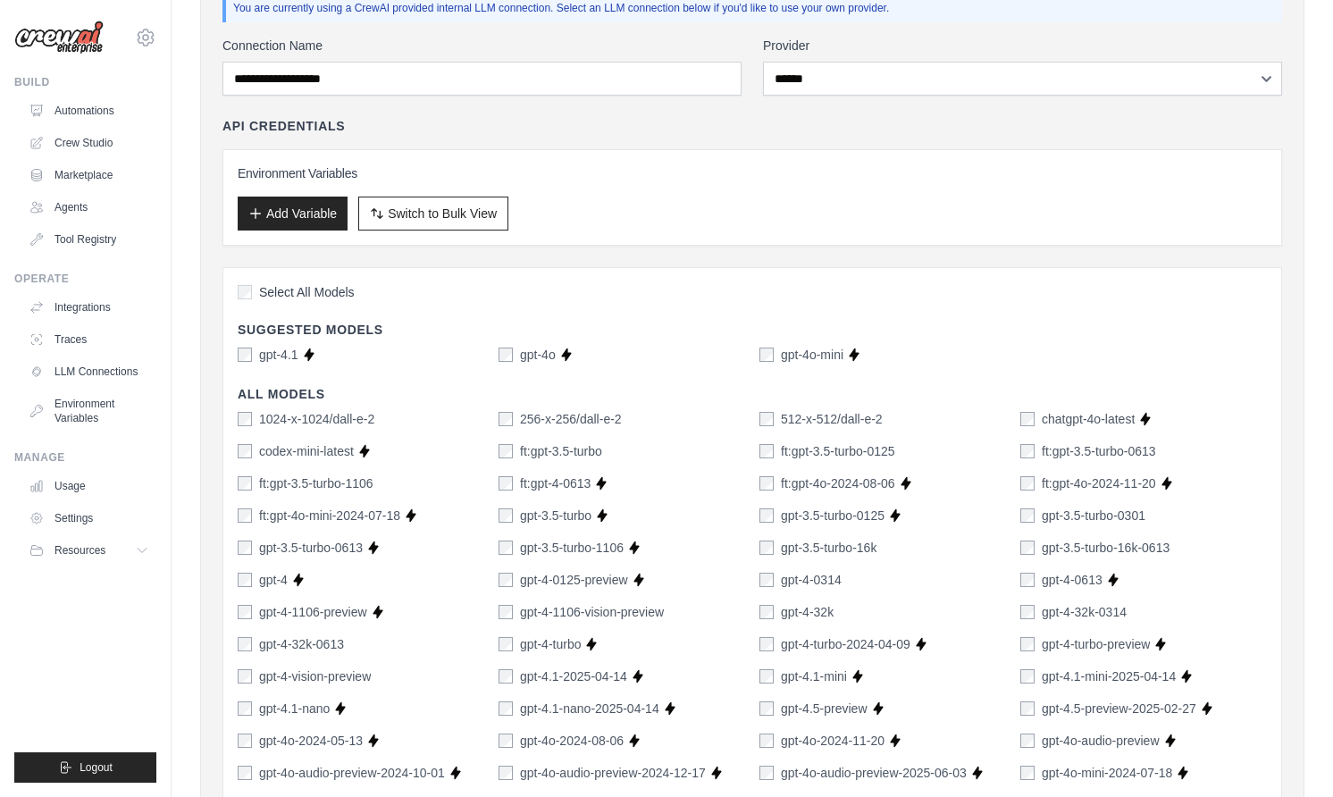
scroll to position [291, 0]
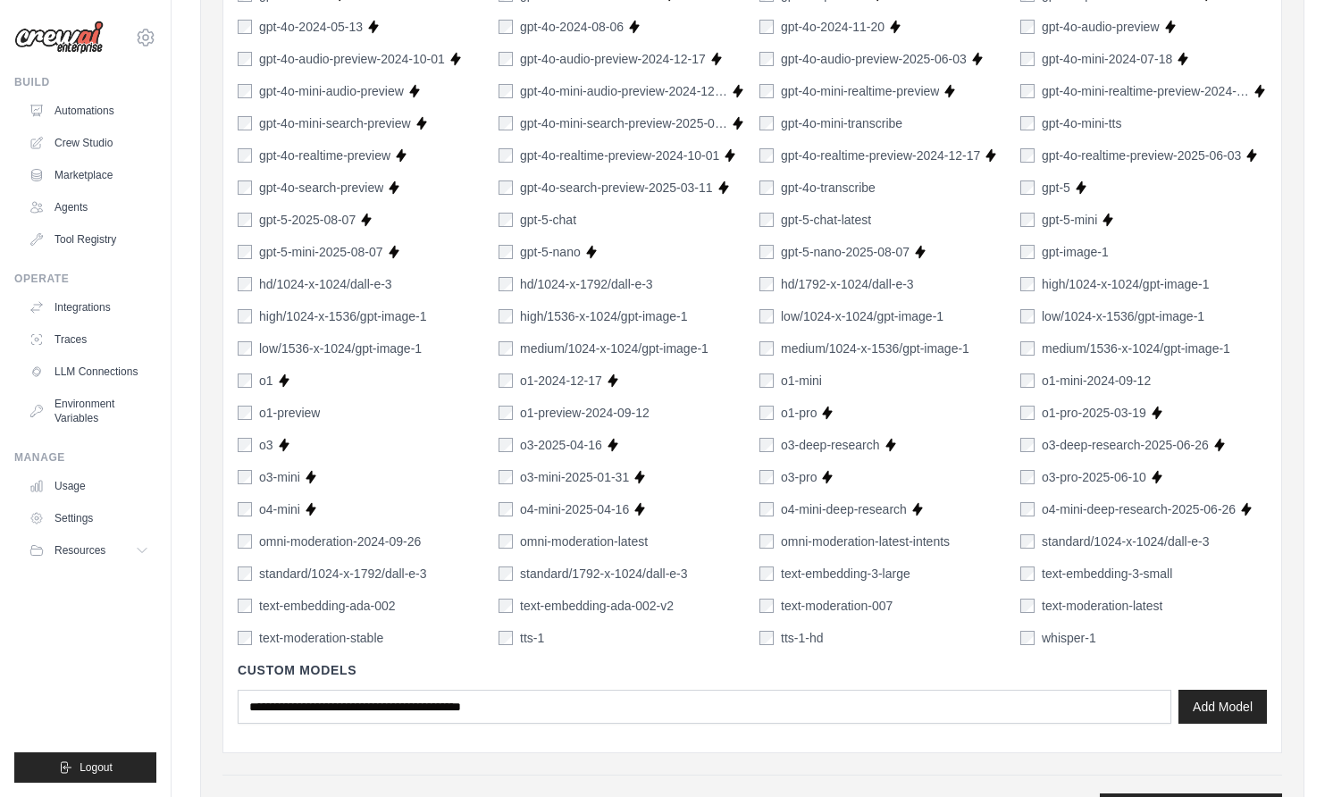
scroll to position [1099, 0]
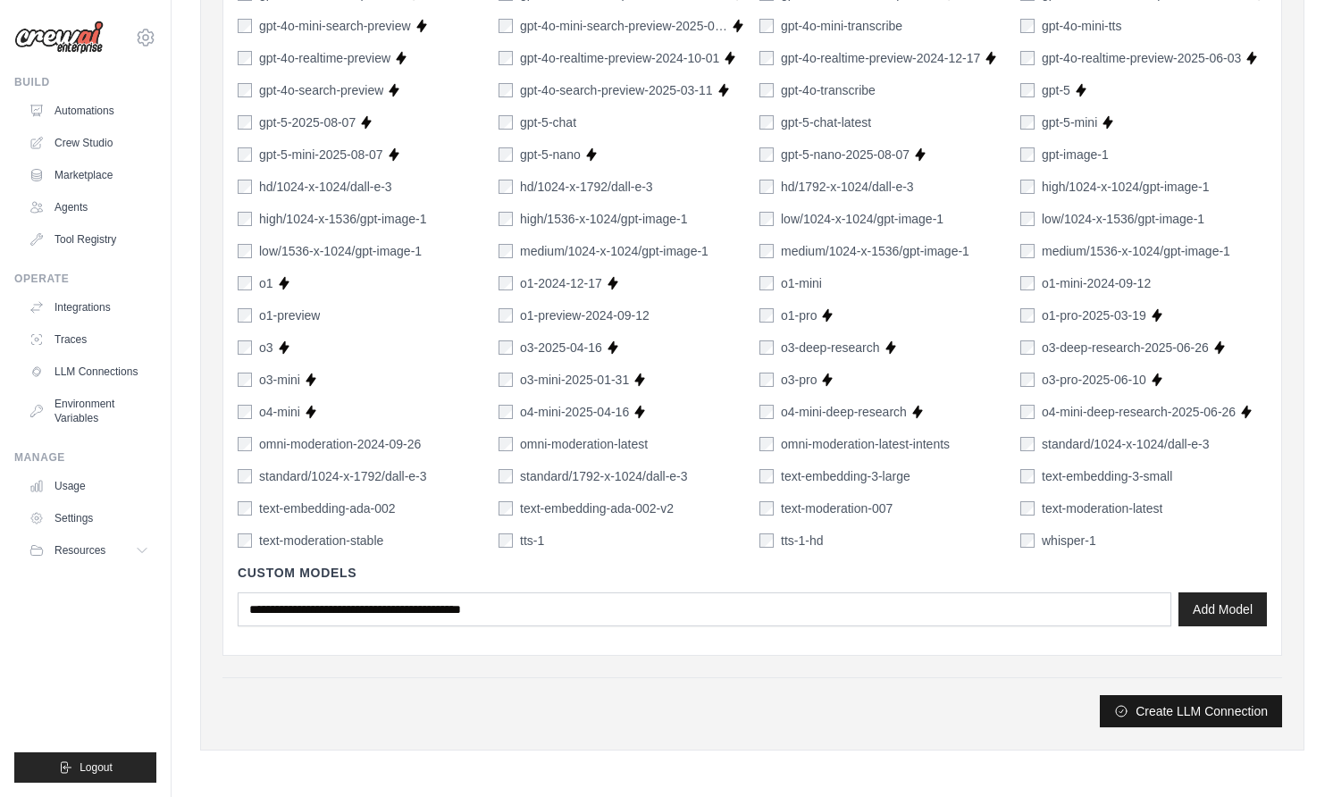
click at [1197, 708] on button "Create LLM Connection" at bounding box center [1191, 711] width 182 height 32
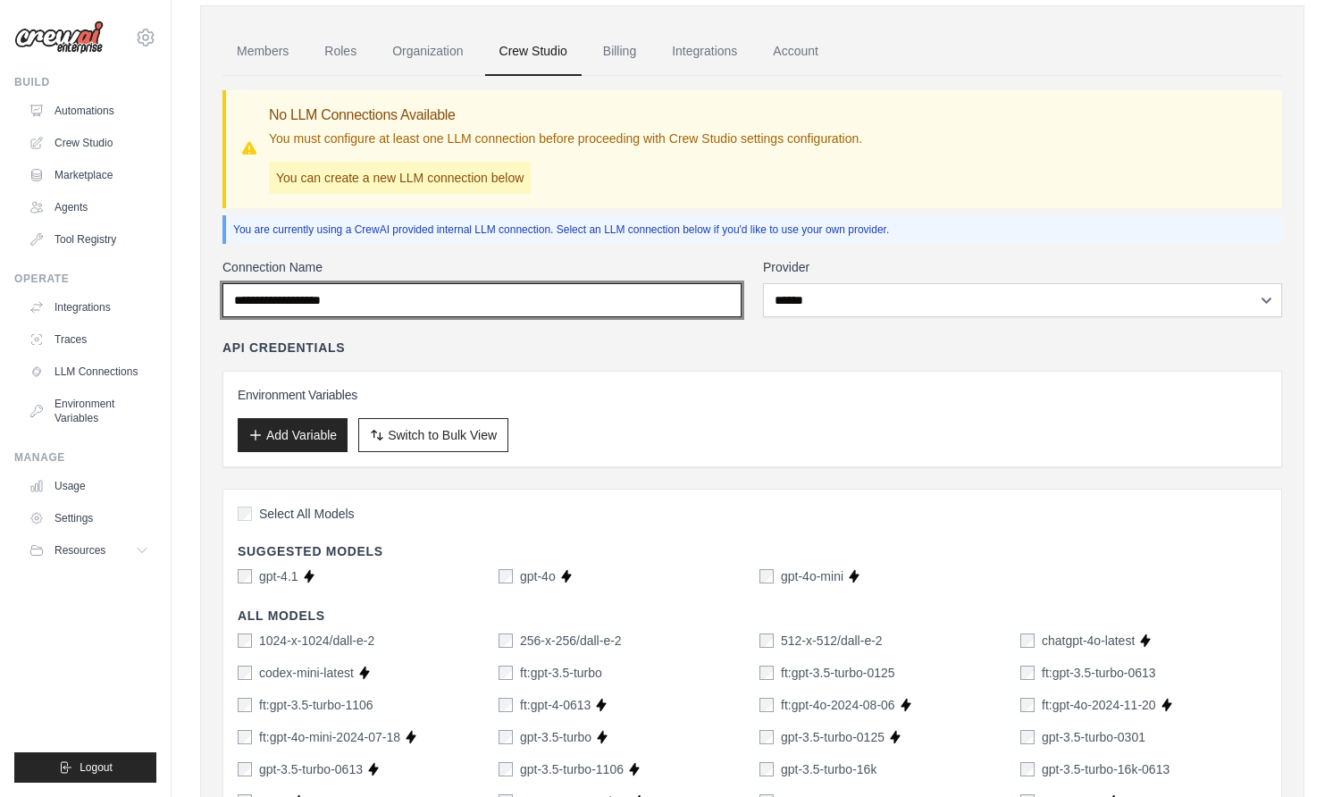
scroll to position [0, 0]
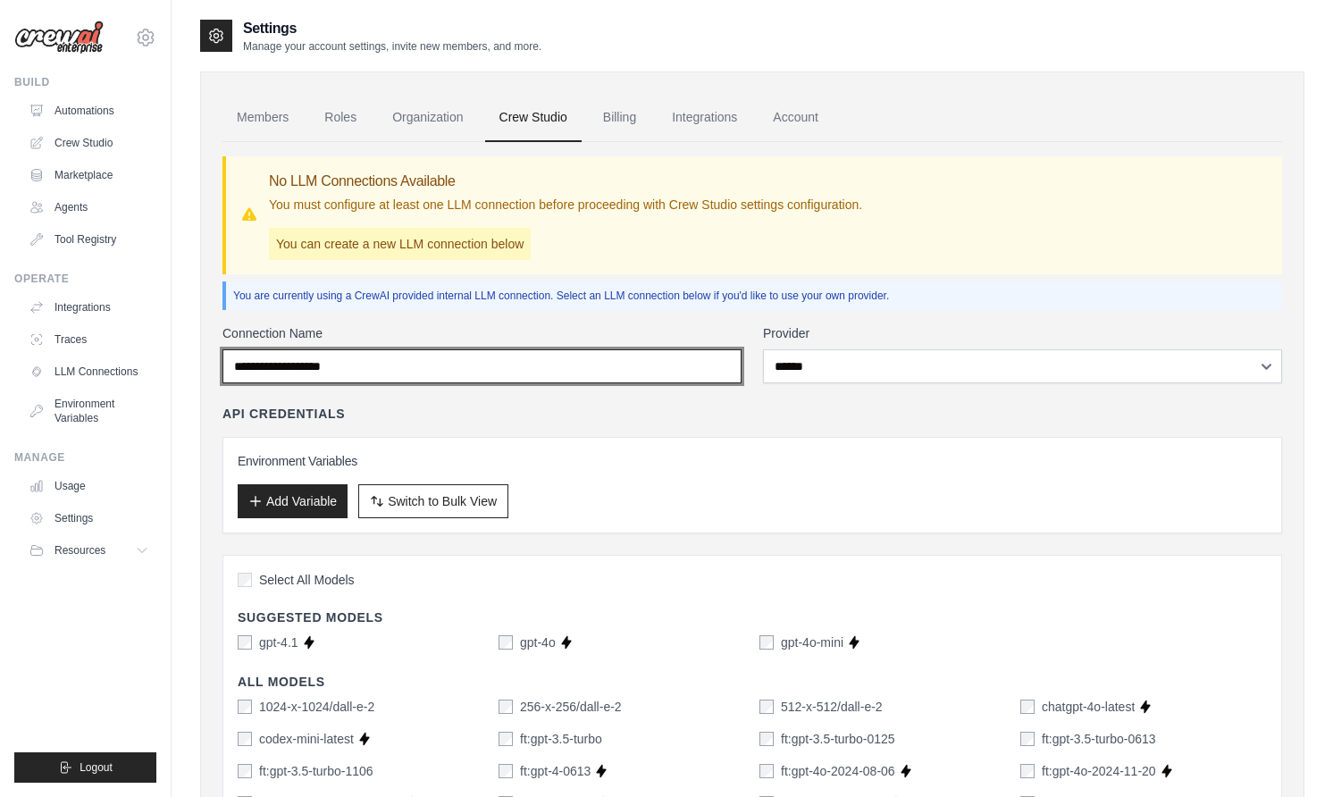
click at [379, 374] on input "Connection Name" at bounding box center [481, 366] width 519 height 34
type input "*"
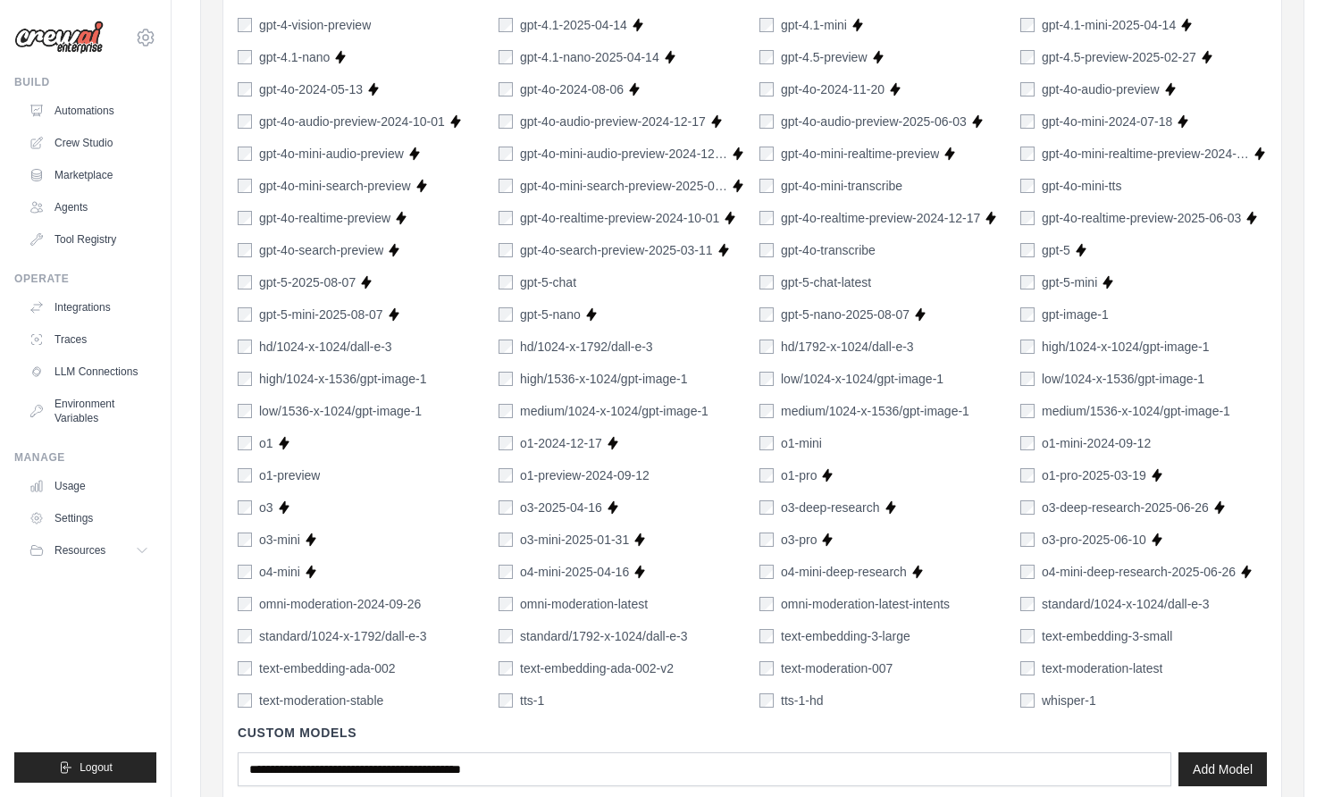
scroll to position [1099, 0]
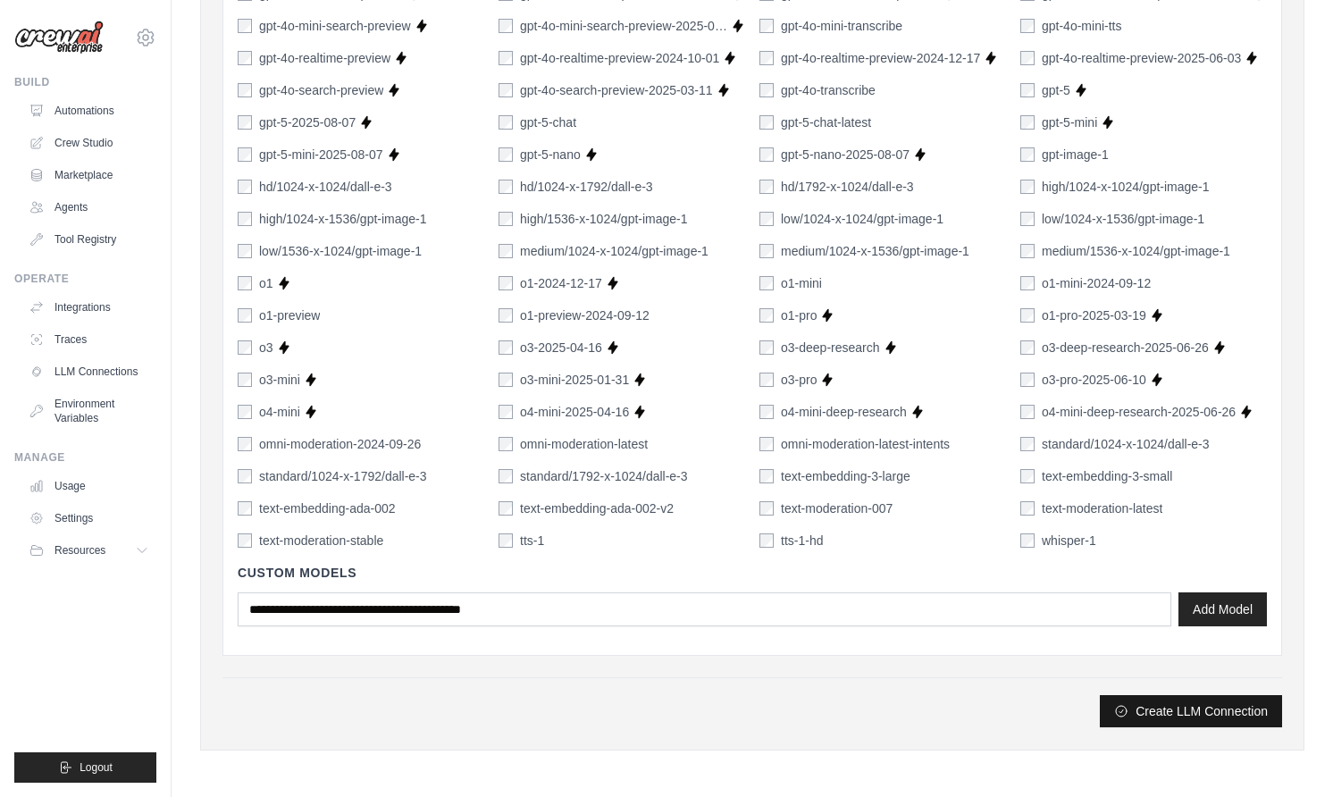
type input "*******"
click at [1159, 712] on button "Create LLM Connection" at bounding box center [1191, 711] width 182 height 32
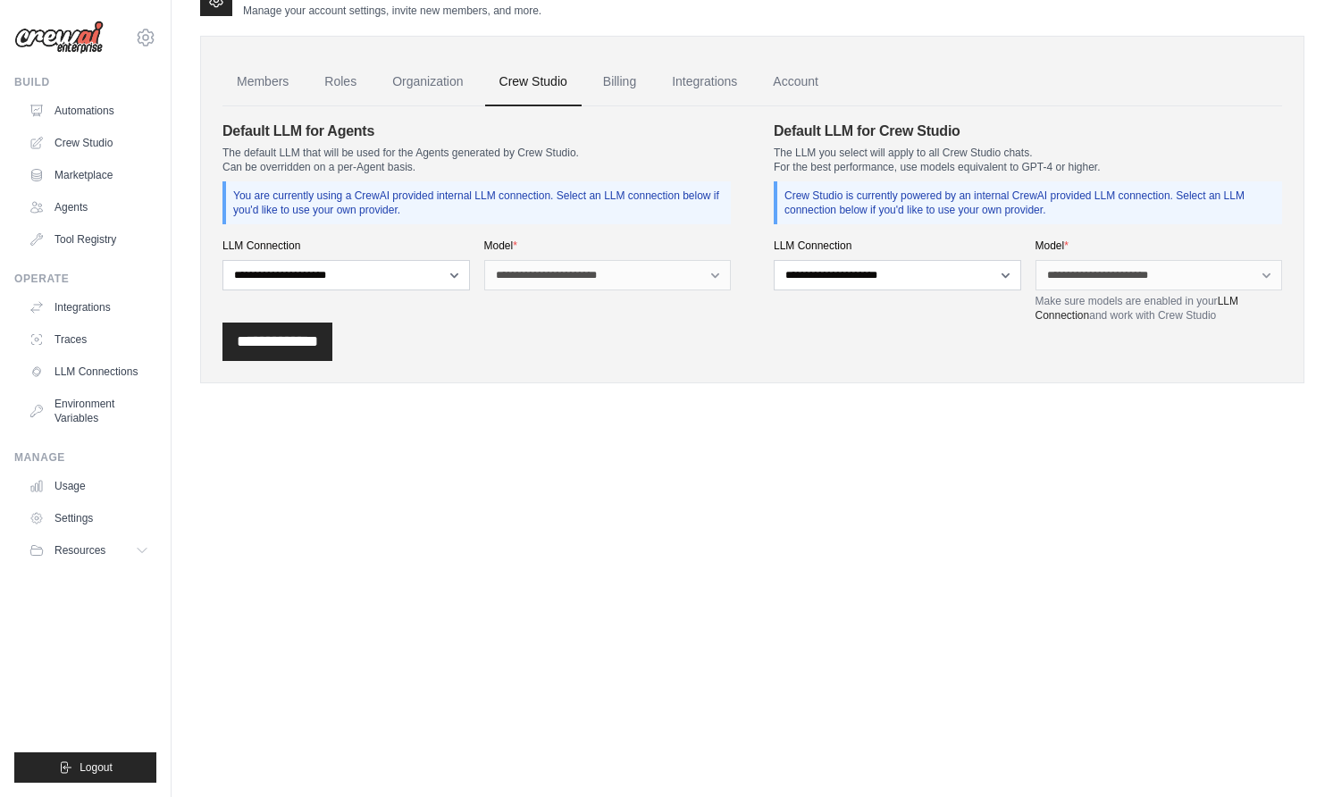
scroll to position [0, 0]
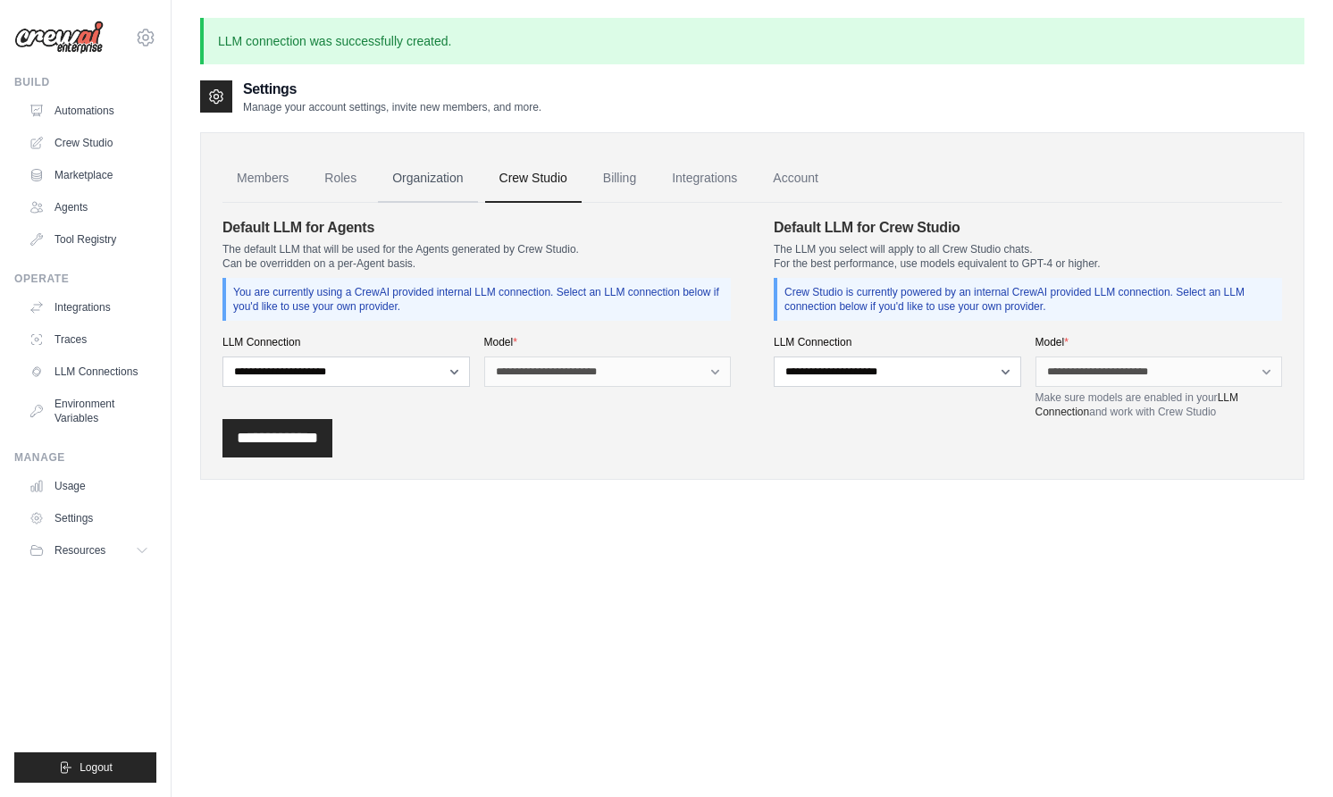
click at [465, 192] on link "Organization" at bounding box center [427, 179] width 99 height 48
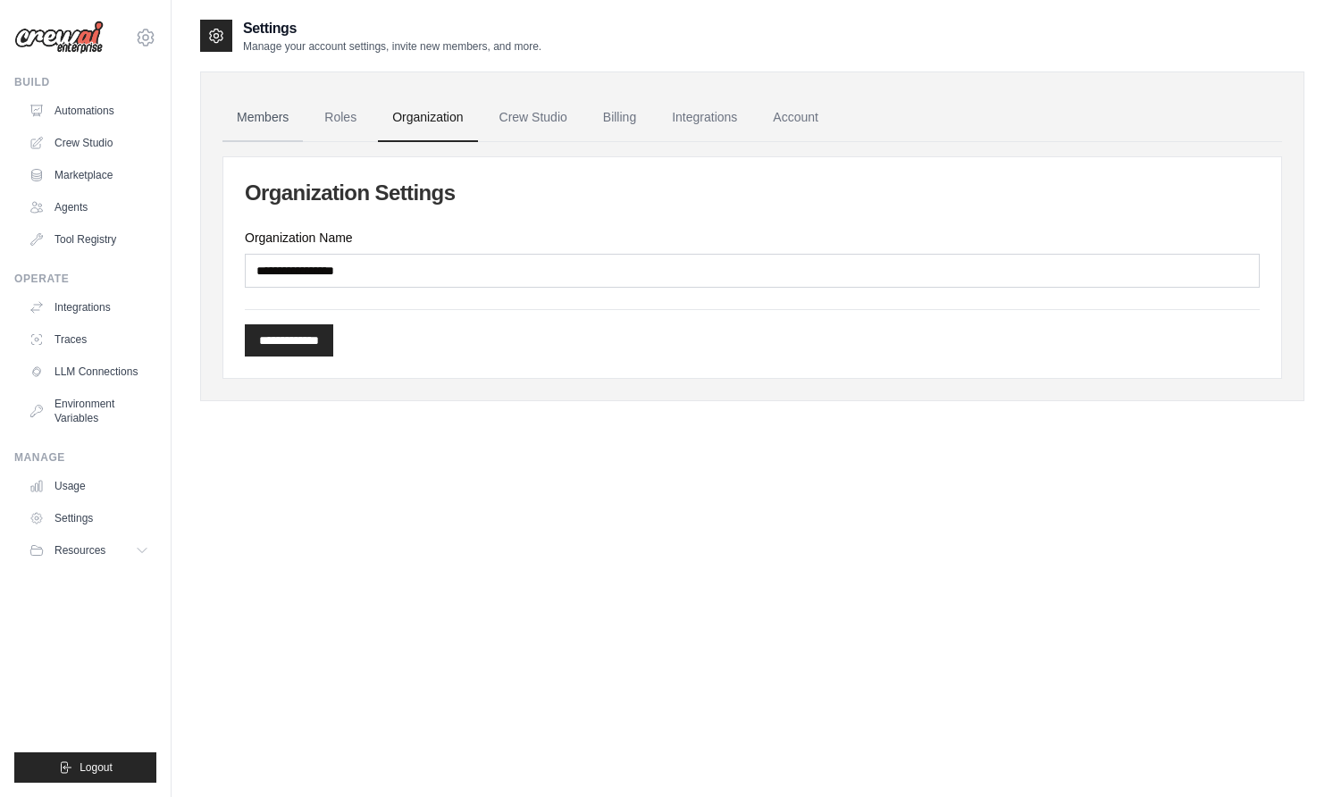
click at [243, 131] on link "Members" at bounding box center [262, 118] width 80 height 48
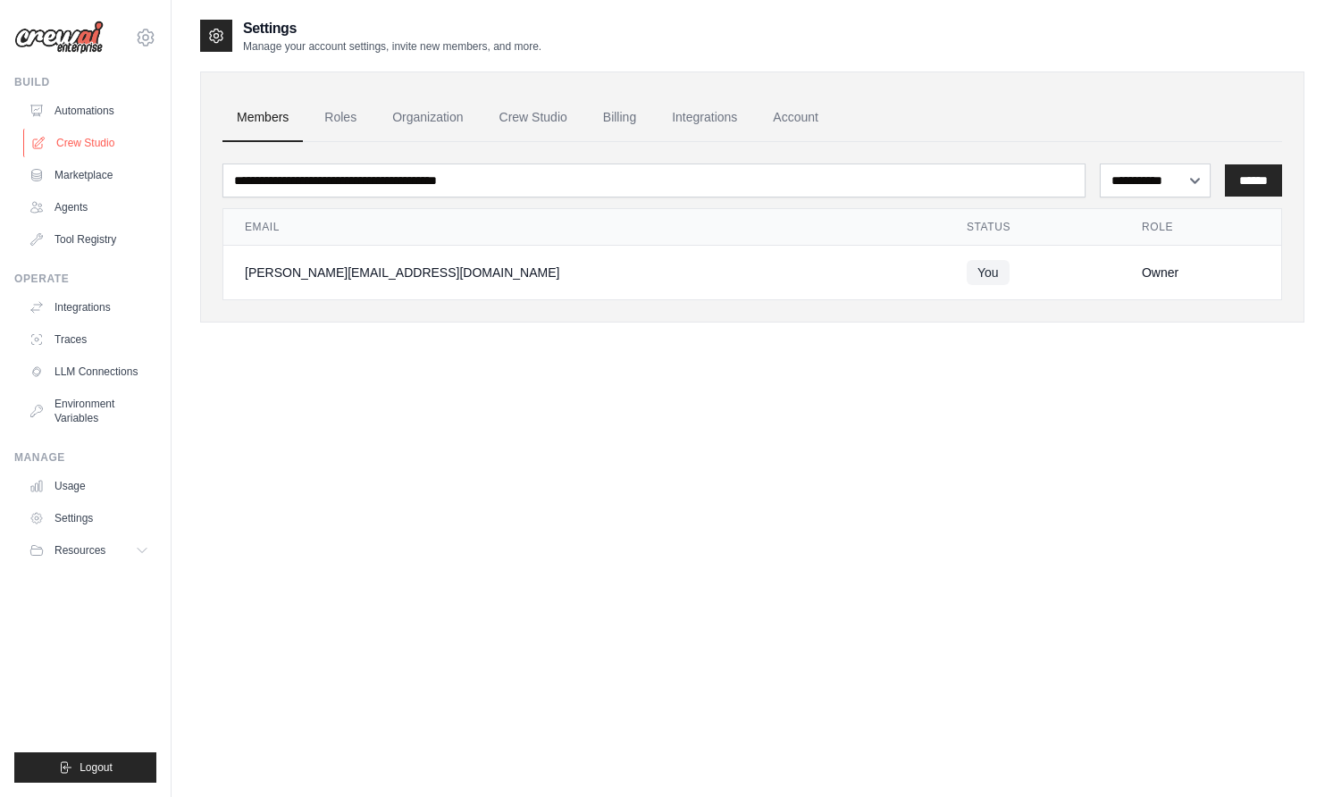
click at [87, 147] on link "Crew Studio" at bounding box center [90, 143] width 135 height 29
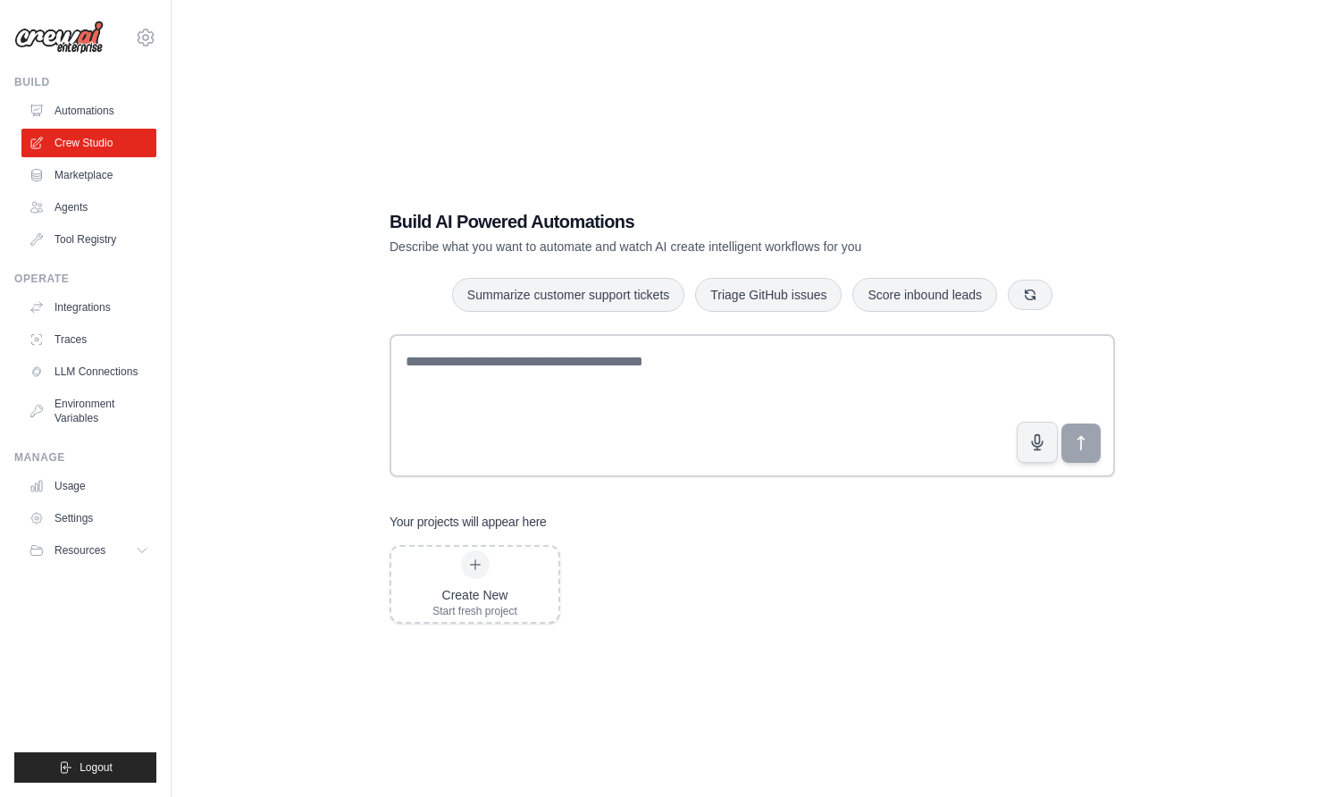
click at [95, 180] on link "Marketplace" at bounding box center [88, 175] width 135 height 29
